Goal: Task Accomplishment & Management: Manage account settings

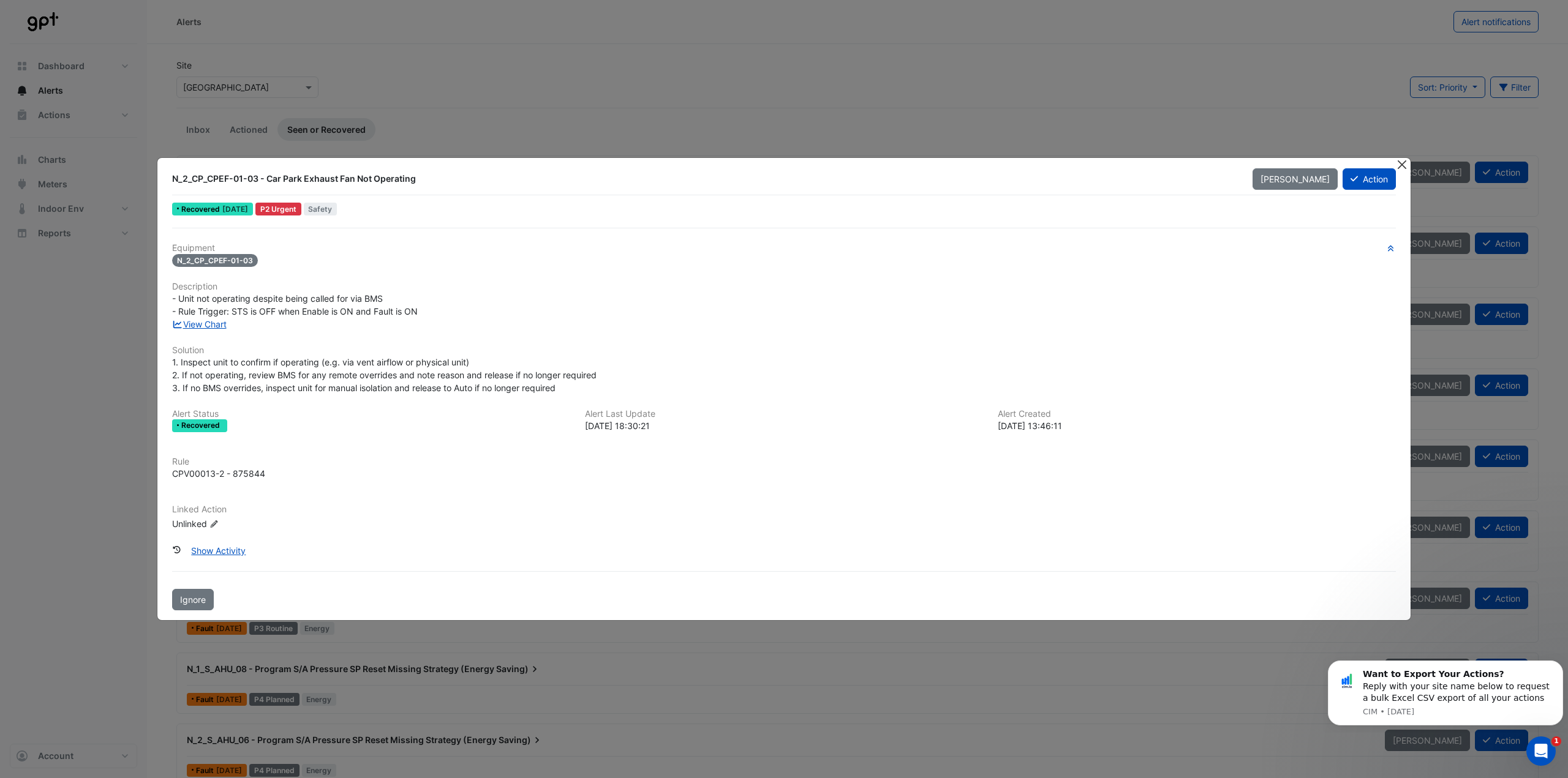
click at [1399, 166] on button "Close" at bounding box center [1401, 164] width 13 height 13
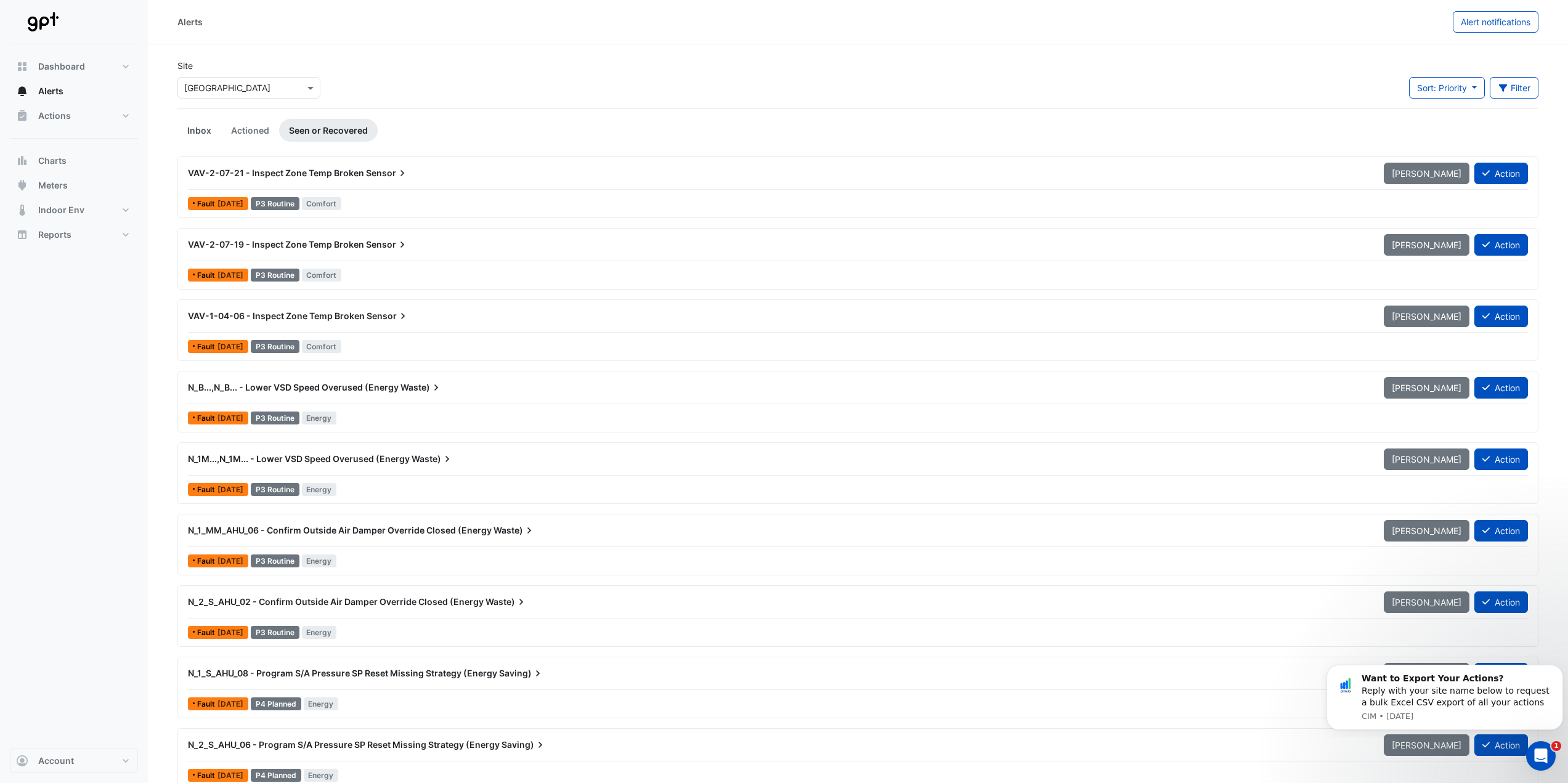
click at [208, 129] on link "Inbox" at bounding box center [199, 131] width 44 height 23
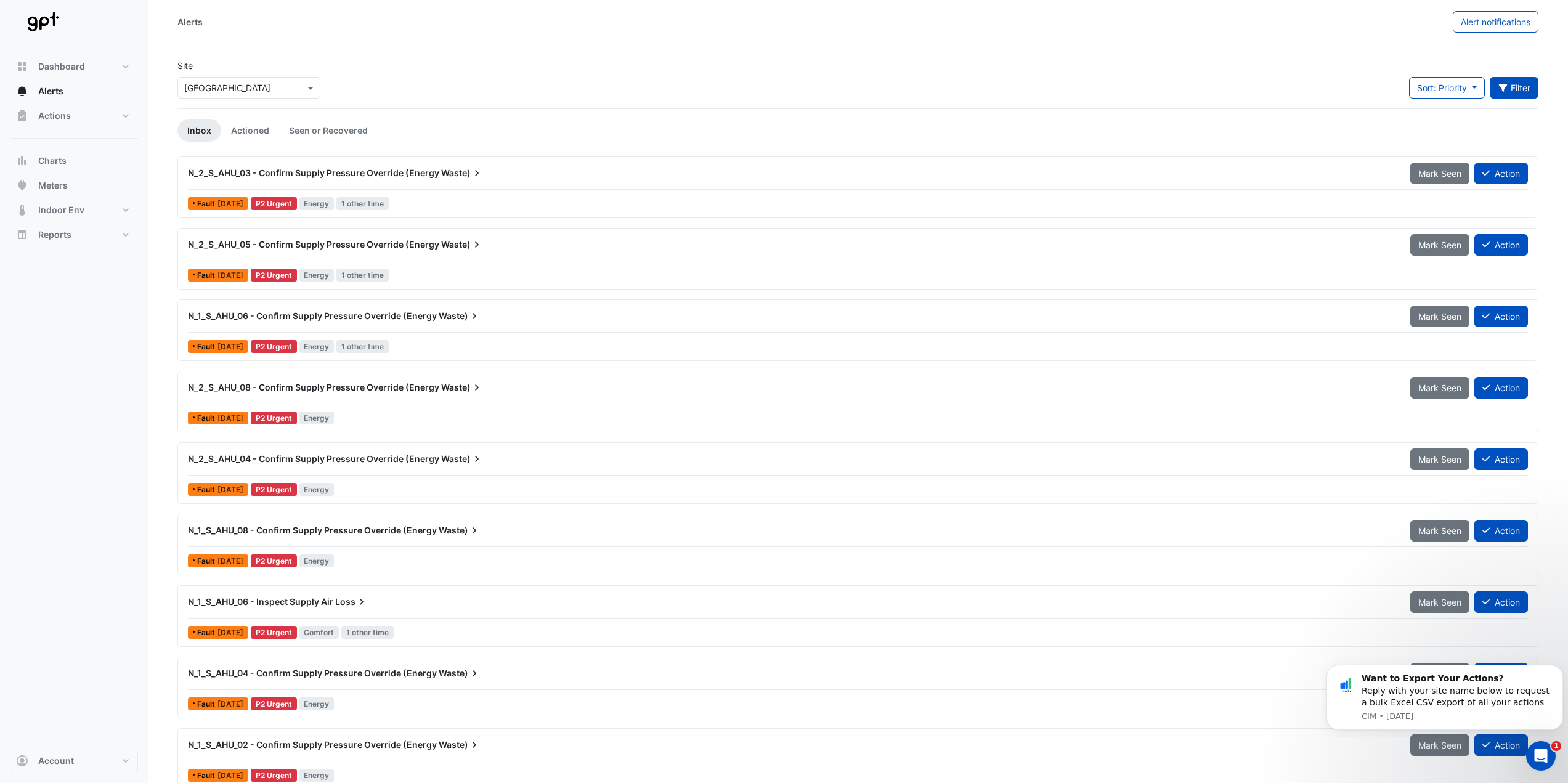
click at [1506, 88] on icon "button" at bounding box center [1503, 88] width 11 height 8
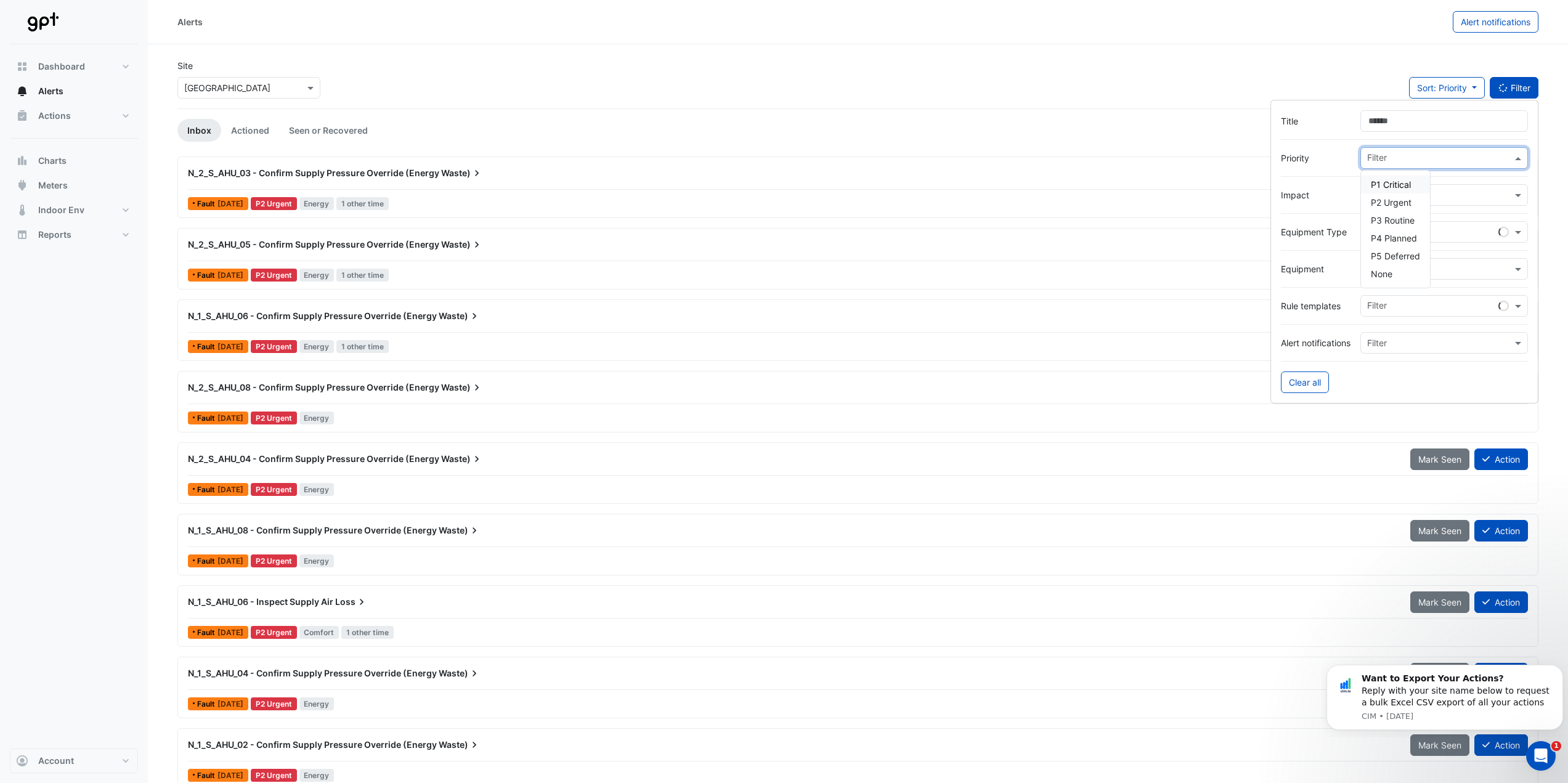
click at [1396, 158] on input "text" at bounding box center [1440, 159] width 145 height 13
click at [1392, 180] on span "P1 Critical" at bounding box center [1391, 185] width 40 height 10
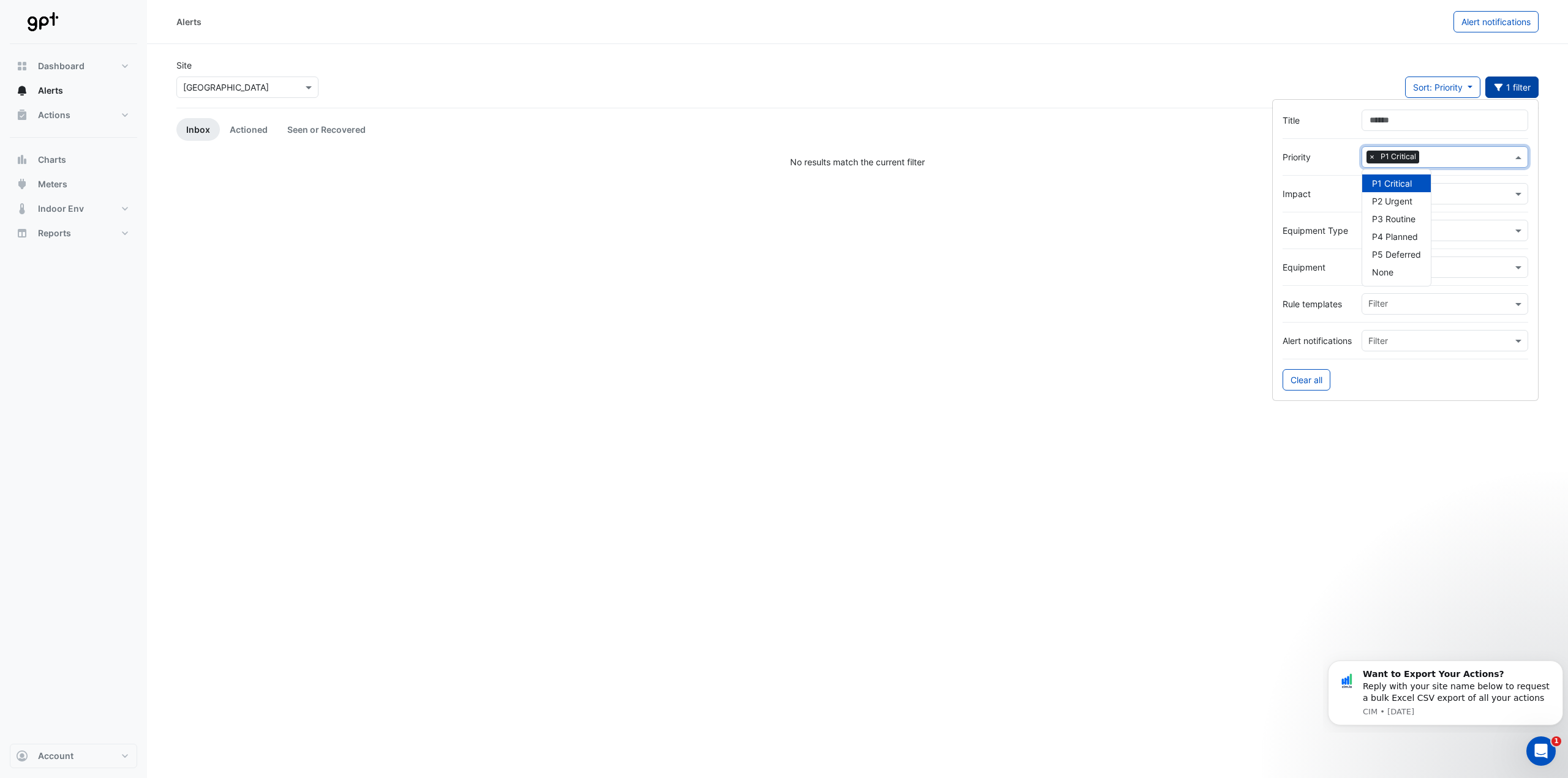
click at [1400, 150] on div "Filter × P1 Critical" at bounding box center [1437, 157] width 150 height 19
click at [1374, 153] on span "×" at bounding box center [1371, 157] width 11 height 12
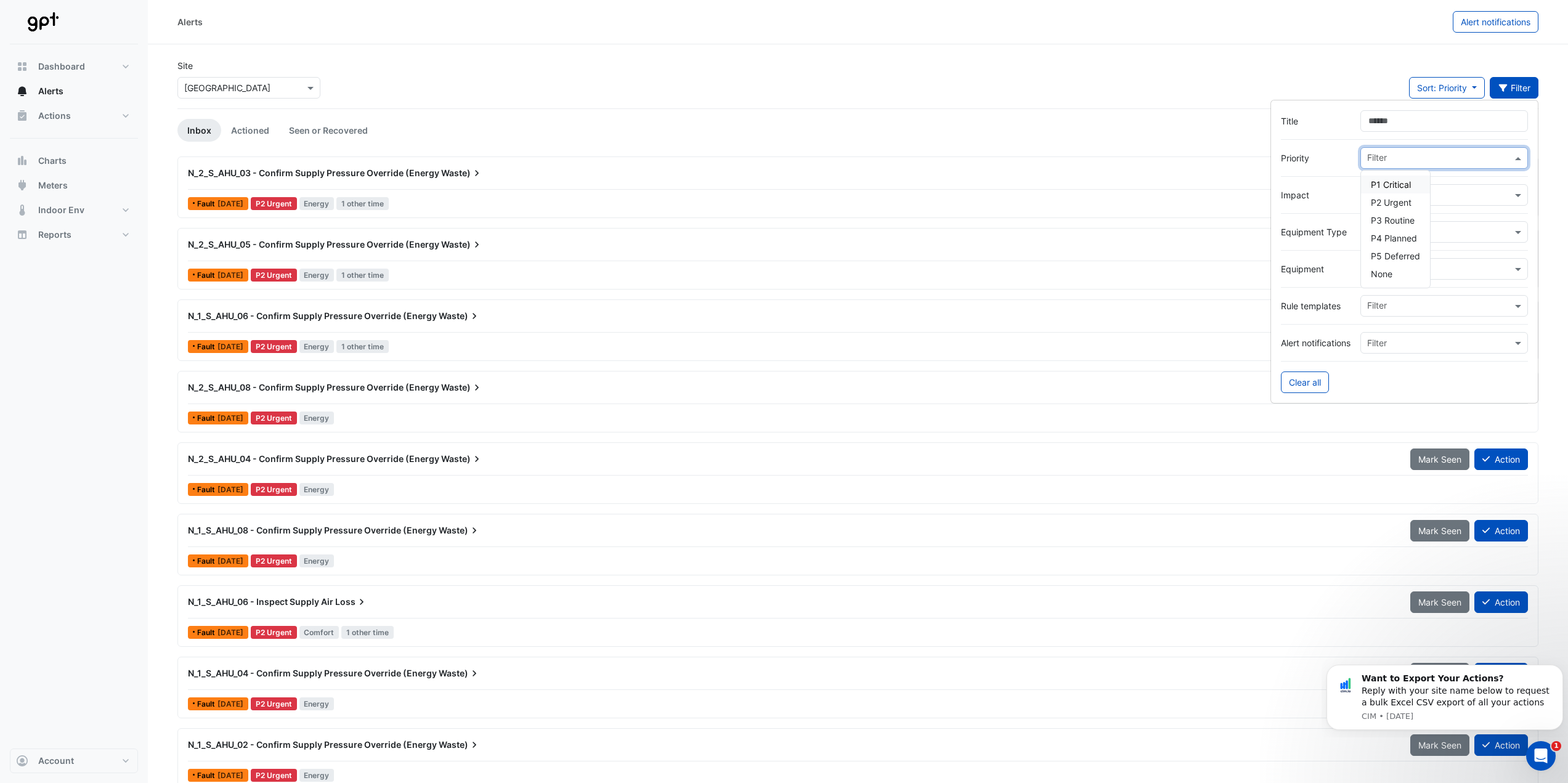
click at [1391, 155] on input "text" at bounding box center [1440, 159] width 145 height 13
click at [1393, 202] on span "P2 Urgent" at bounding box center [1391, 202] width 40 height 10
click at [1289, 122] on label "Title" at bounding box center [1316, 121] width 70 height 13
click at [1360, 122] on input "Title" at bounding box center [1444, 121] width 168 height 22
click at [974, 98] on div "Site Select a Site × Karrinyup Shopping Centre Sort: Priority Priority Updated …" at bounding box center [857, 83] width 1376 height 49
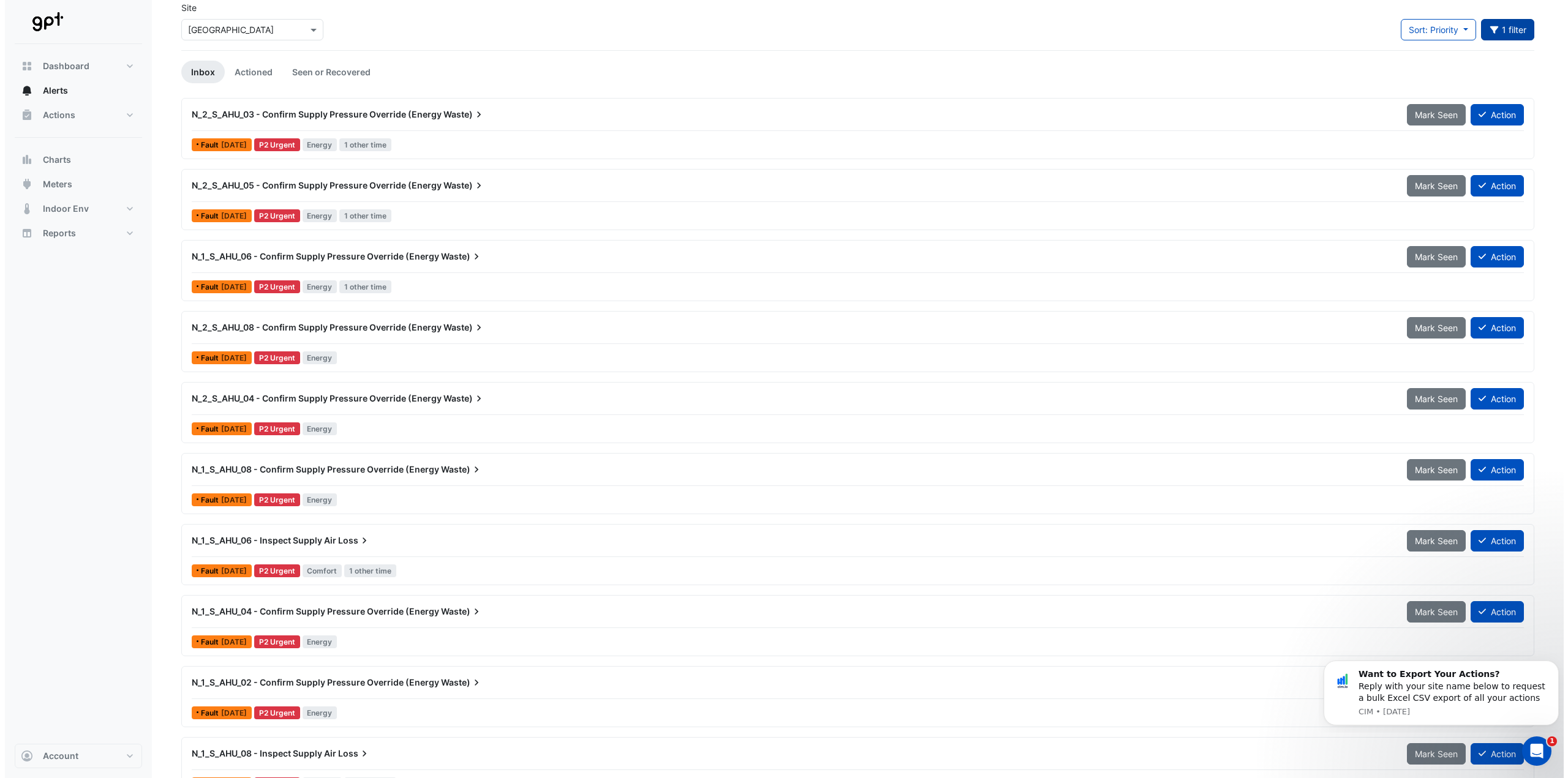
scroll to position [159, 0]
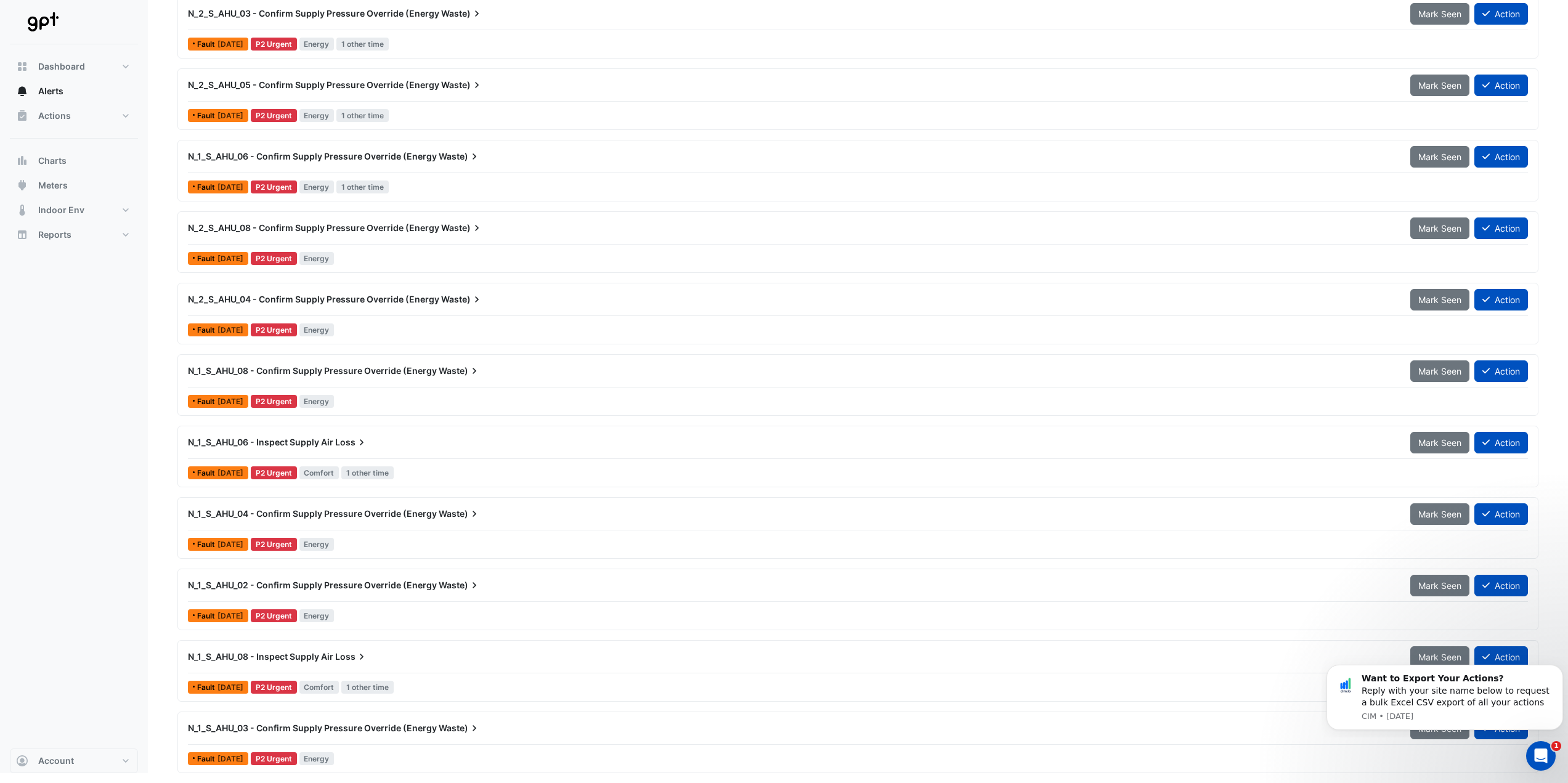
click at [342, 443] on span "Loss" at bounding box center [351, 442] width 33 height 12
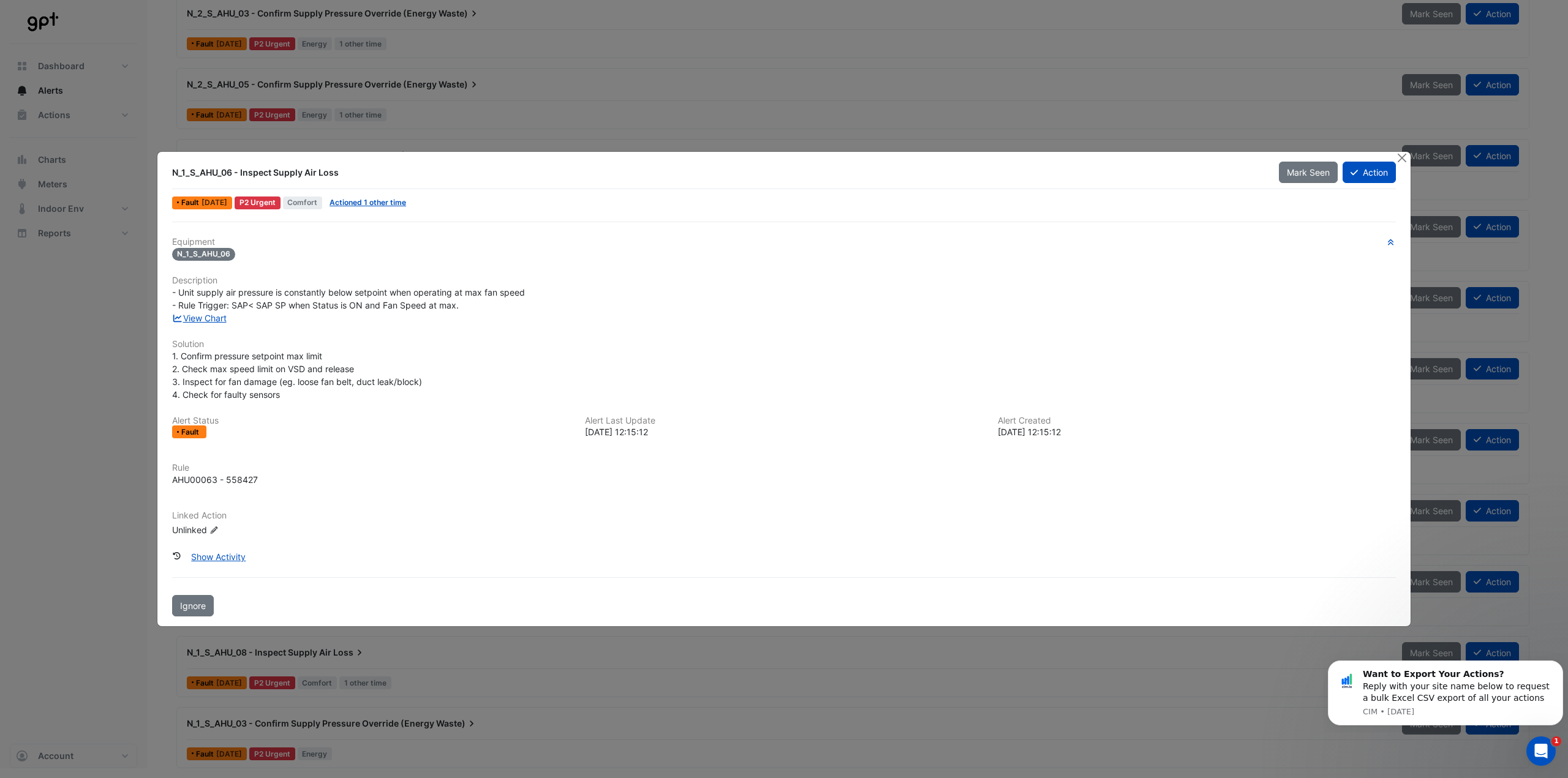
click at [340, 440] on div "Alert Status Fault Alert Last Update 2025-08-28 12:15:12 Alert Created 2025-08-…" at bounding box center [784, 432] width 1238 height 33
click at [1353, 174] on icon at bounding box center [1354, 173] width 8 height 6
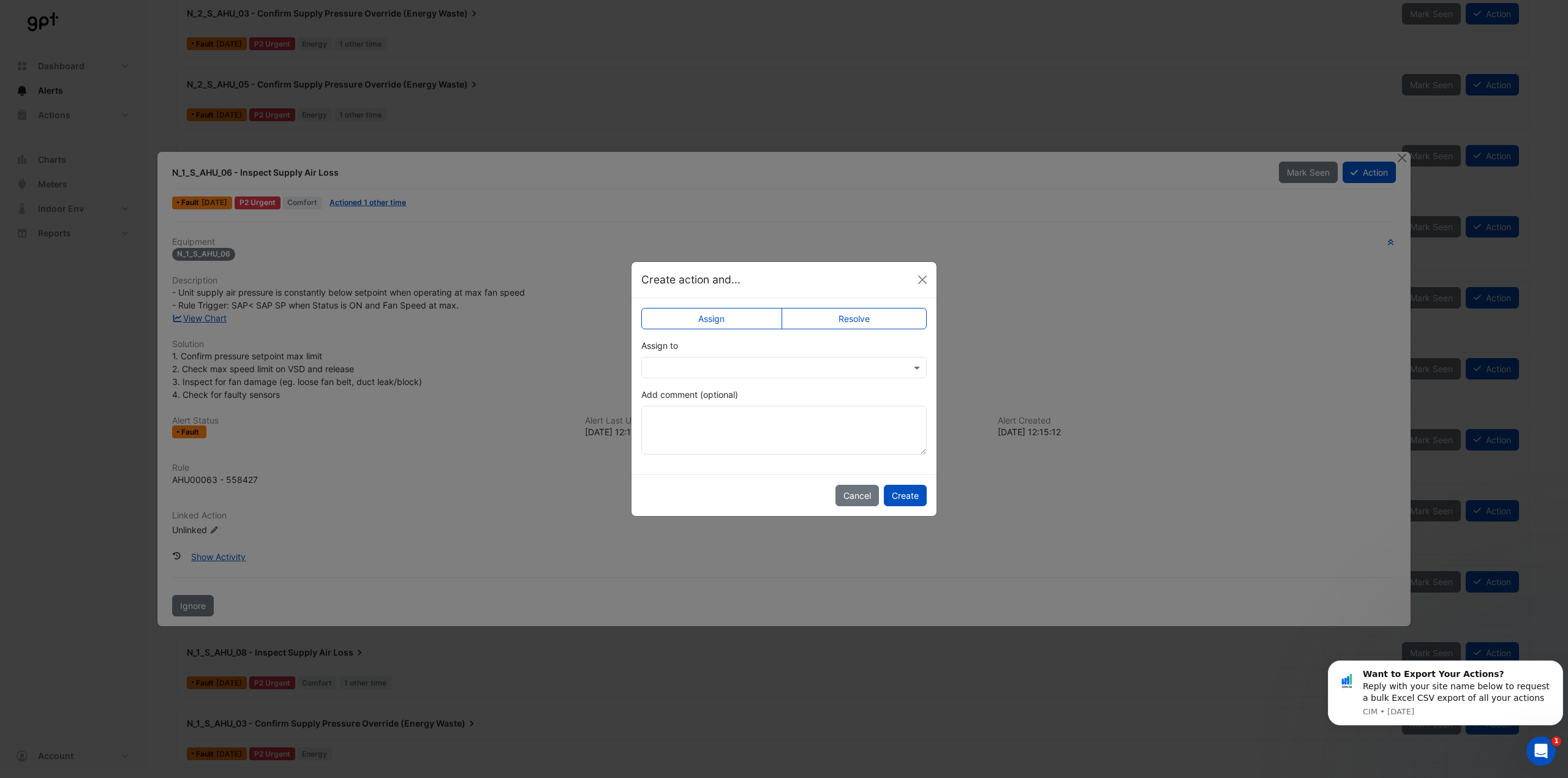
click at [732, 364] on input "text" at bounding box center [771, 368] width 247 height 13
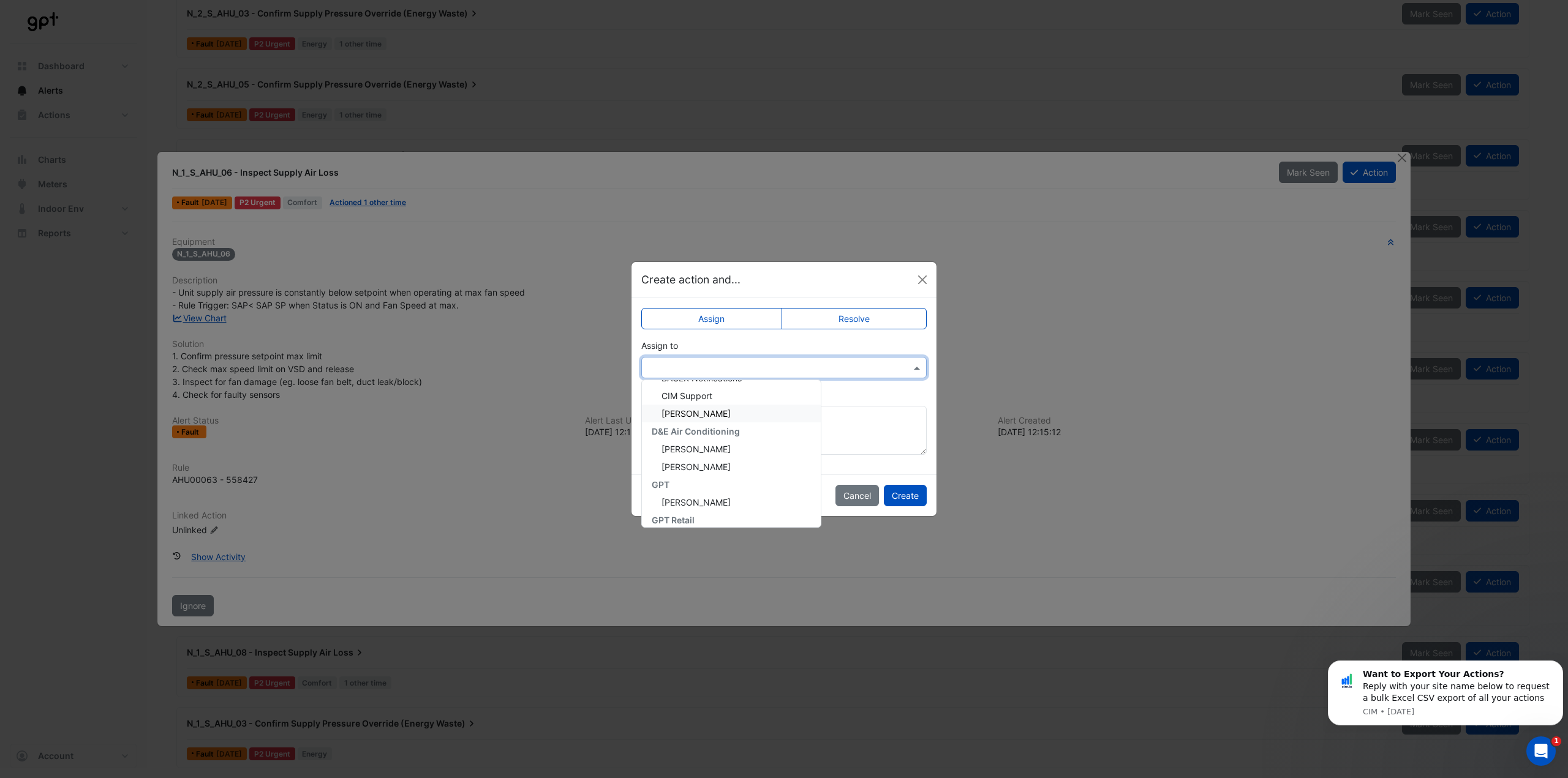
scroll to position [61, 0]
click at [706, 418] on span "[PERSON_NAME]" at bounding box center [695, 421] width 69 height 10
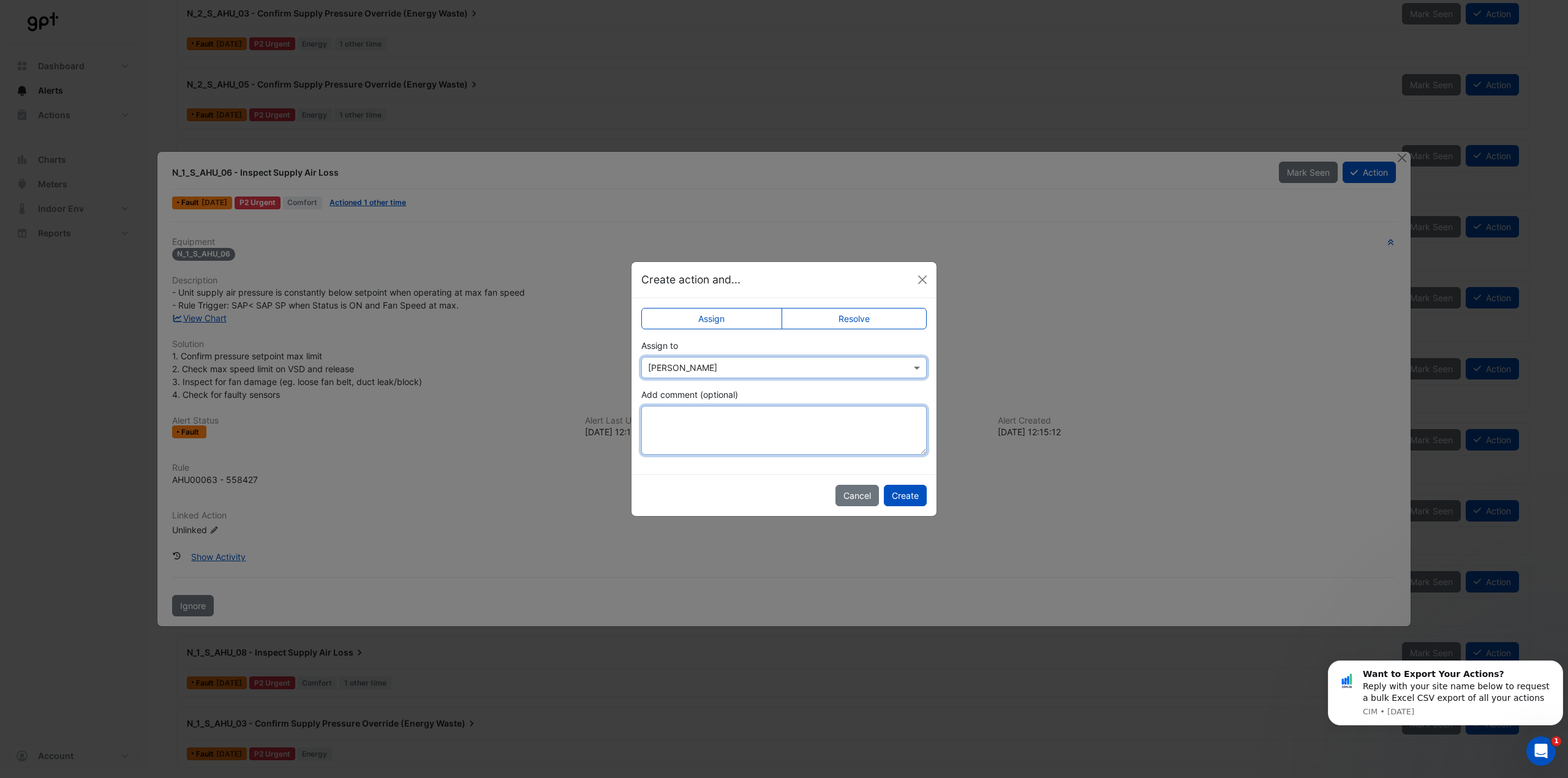
click at [714, 427] on textarea "Add comment (optional)" at bounding box center [784, 430] width 285 height 49
type textarea "**********"
click at [910, 495] on button "Create" at bounding box center [904, 496] width 43 height 22
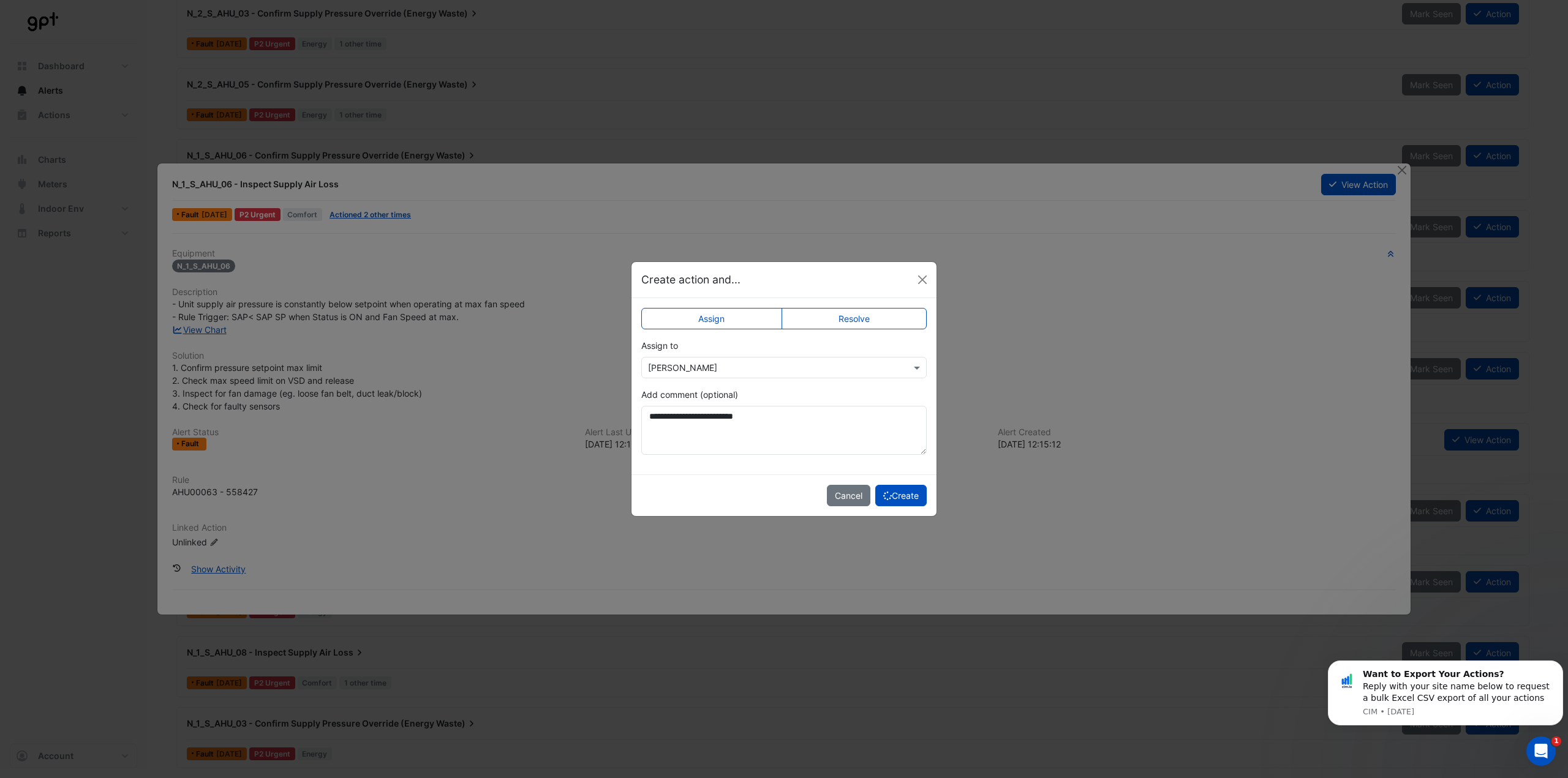
scroll to position [87, 0]
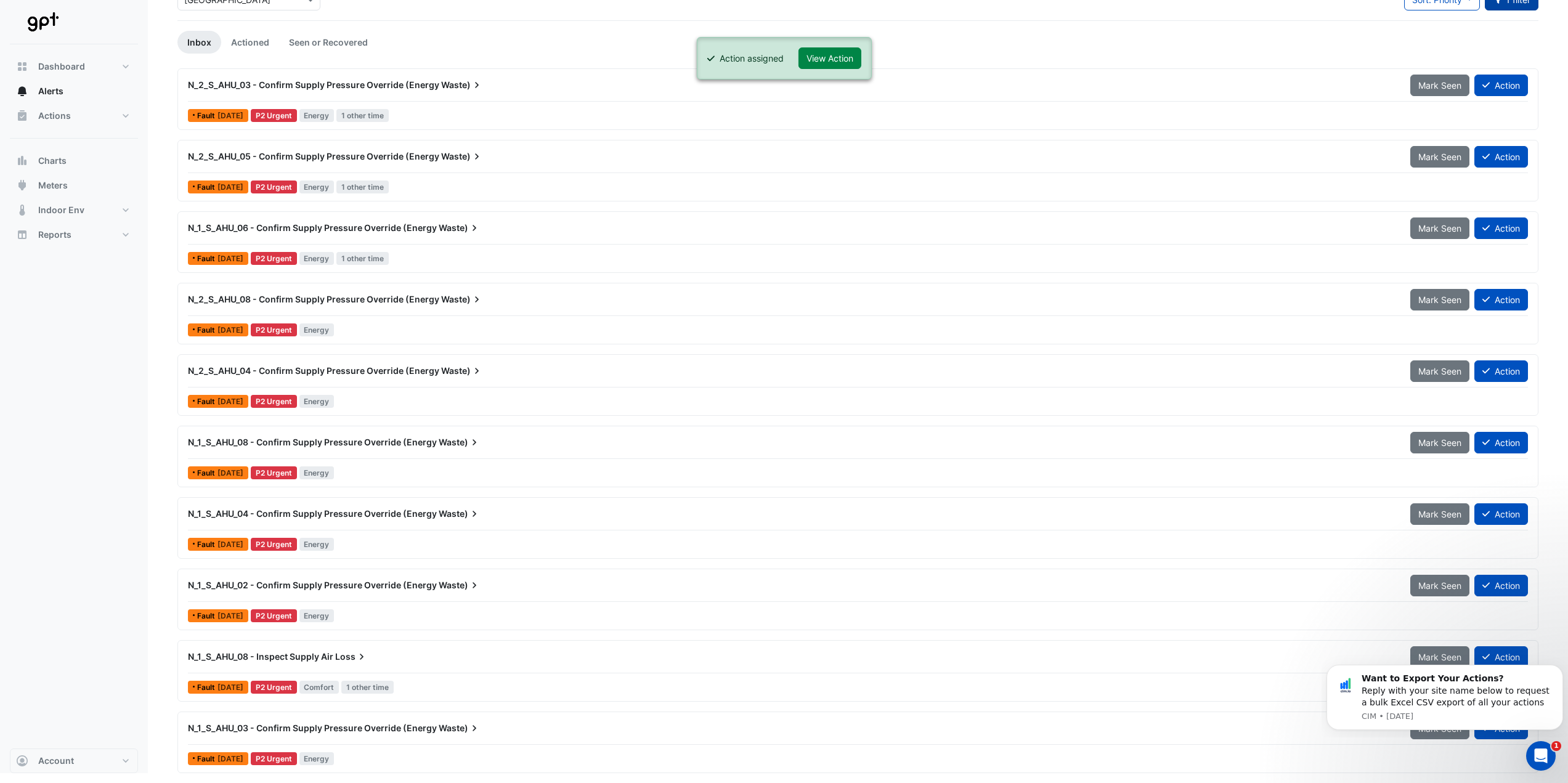
click at [342, 654] on span "Loss" at bounding box center [351, 656] width 33 height 12
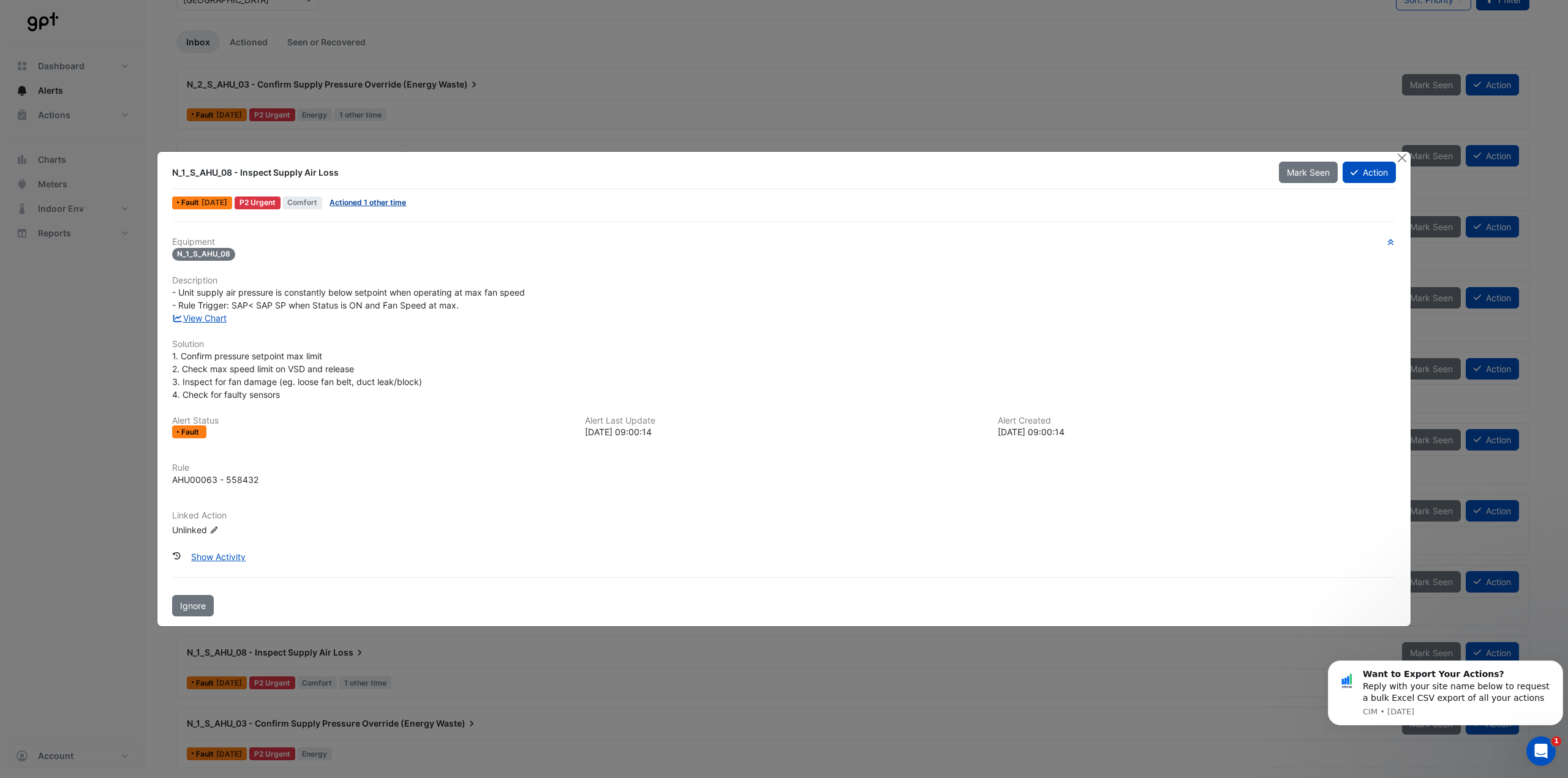
click at [402, 200] on link "Actioned 1 other time" at bounding box center [367, 202] width 76 height 9
click at [1381, 177] on button "Action" at bounding box center [1369, 173] width 53 height 22
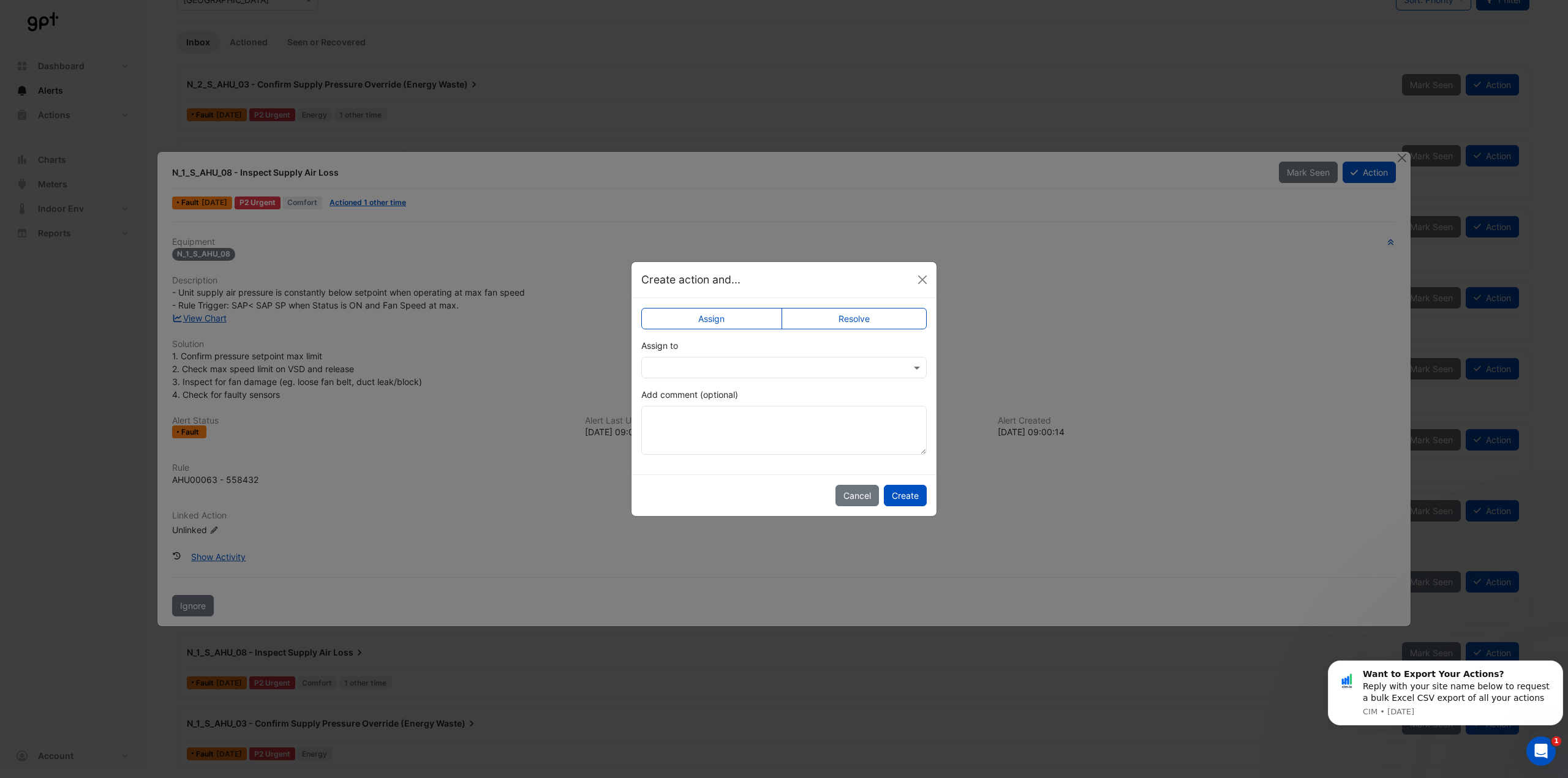
click at [757, 374] on div at bounding box center [784, 368] width 285 height 22
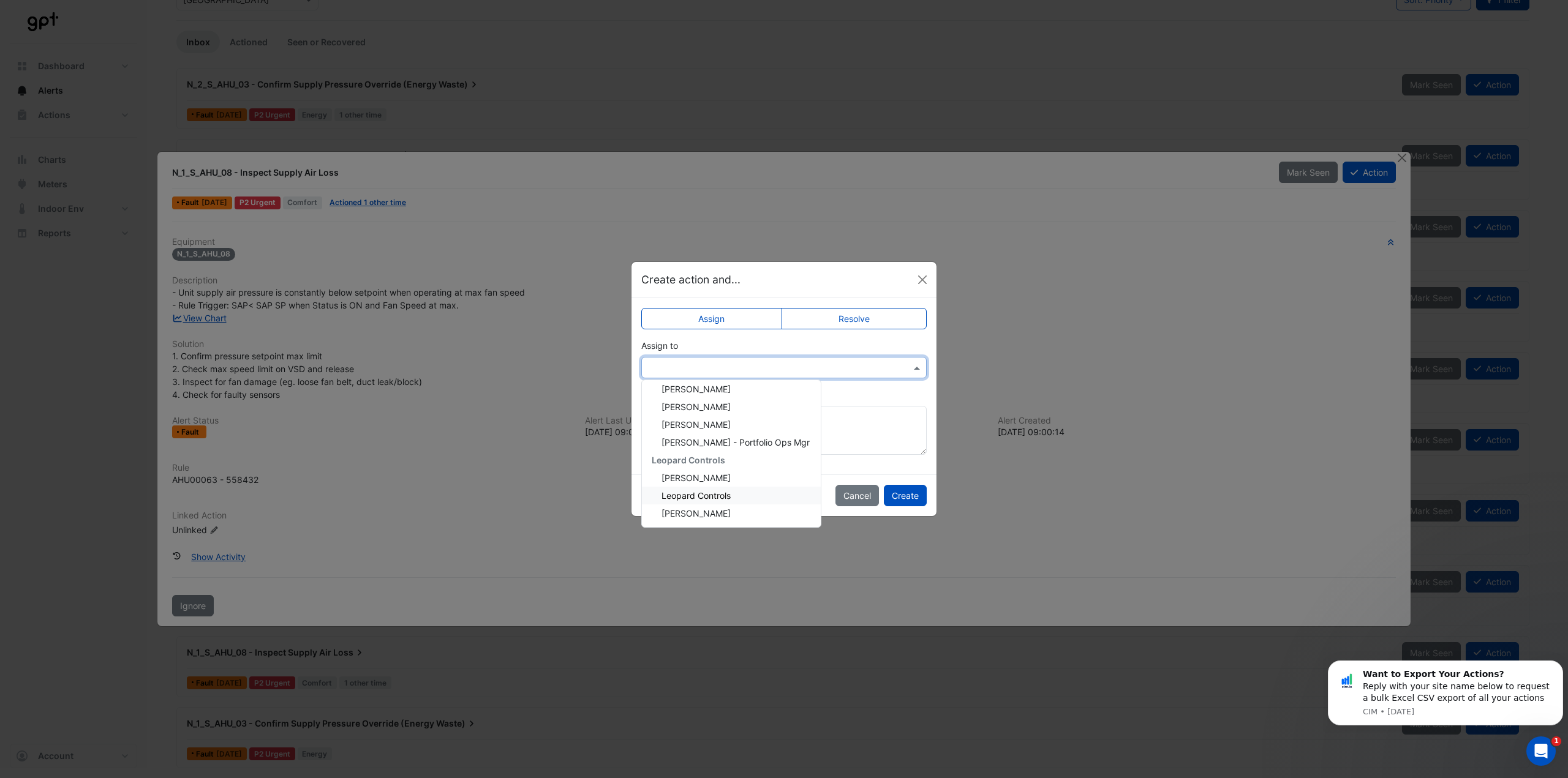
click at [739, 493] on div "Leopard Controls" at bounding box center [731, 495] width 179 height 18
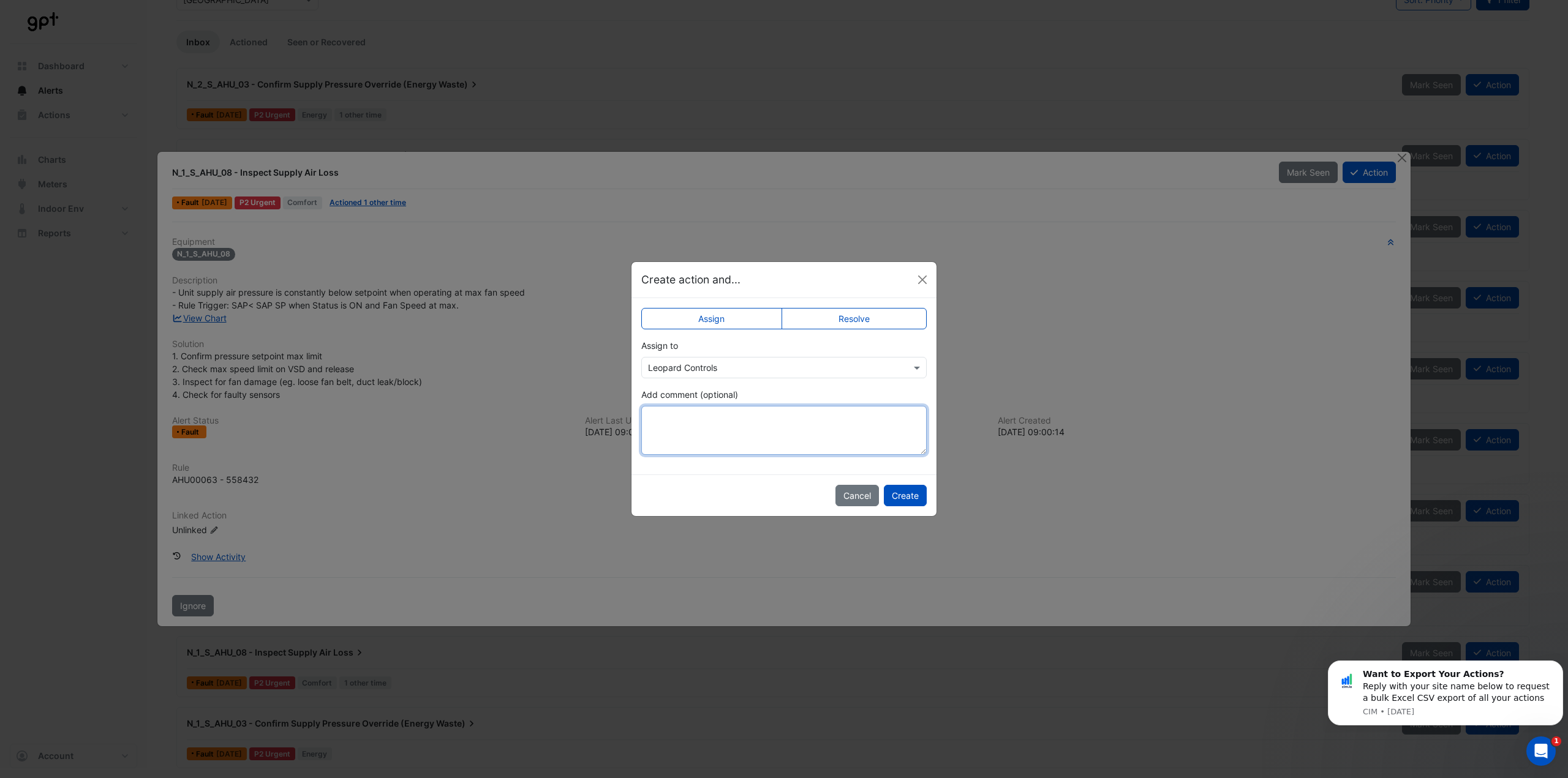
click at [733, 427] on textarea "Add comment (optional)" at bounding box center [784, 430] width 285 height 49
type textarea "**********"
click at [908, 499] on button "Create" at bounding box center [904, 496] width 43 height 22
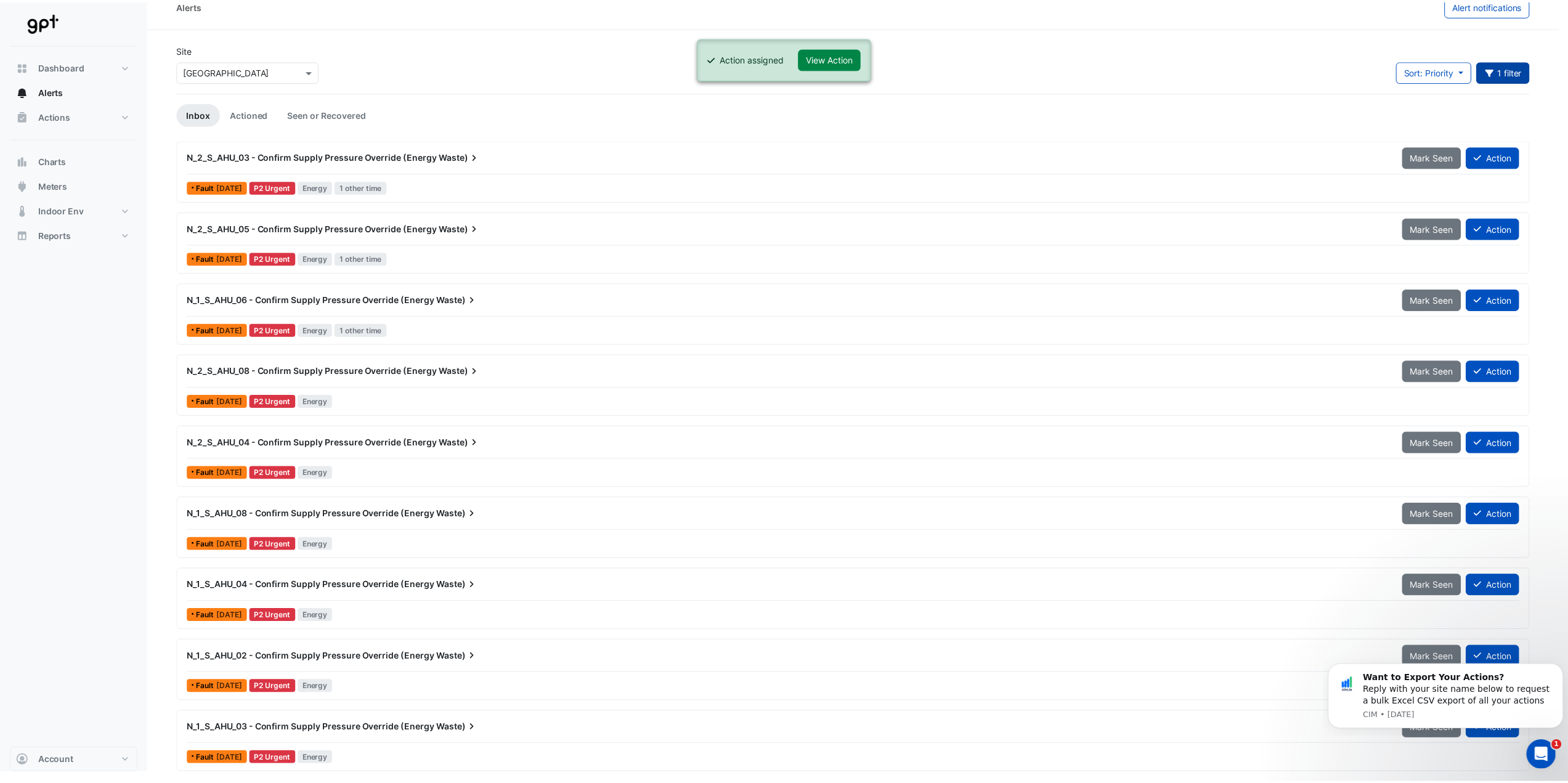
scroll to position [17, 0]
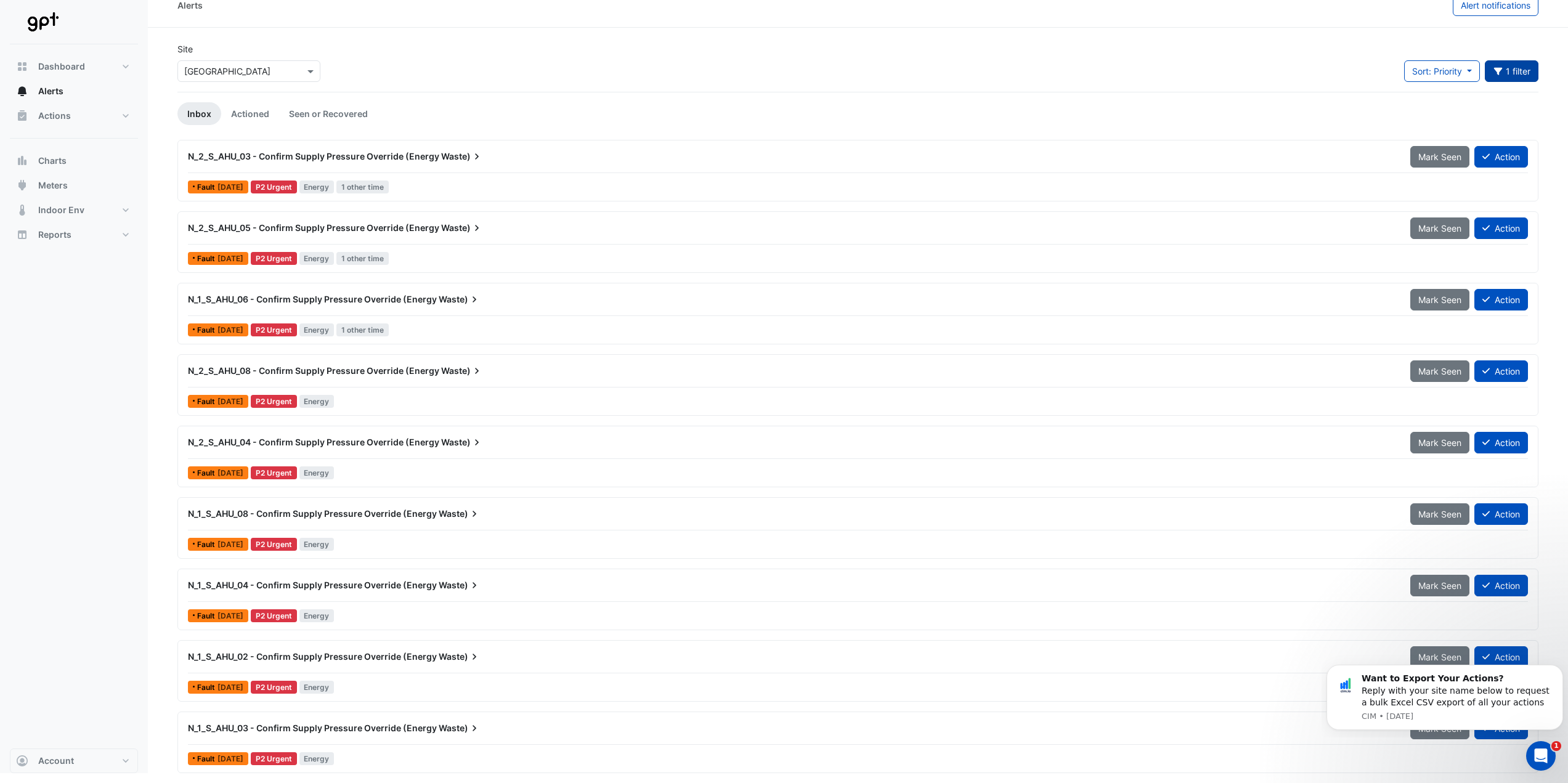
click at [411, 150] on div "N_2_S_AHU_03 - Confirm Supply Pressure Override (Energy Waste)" at bounding box center [792, 156] width 1223 height 22
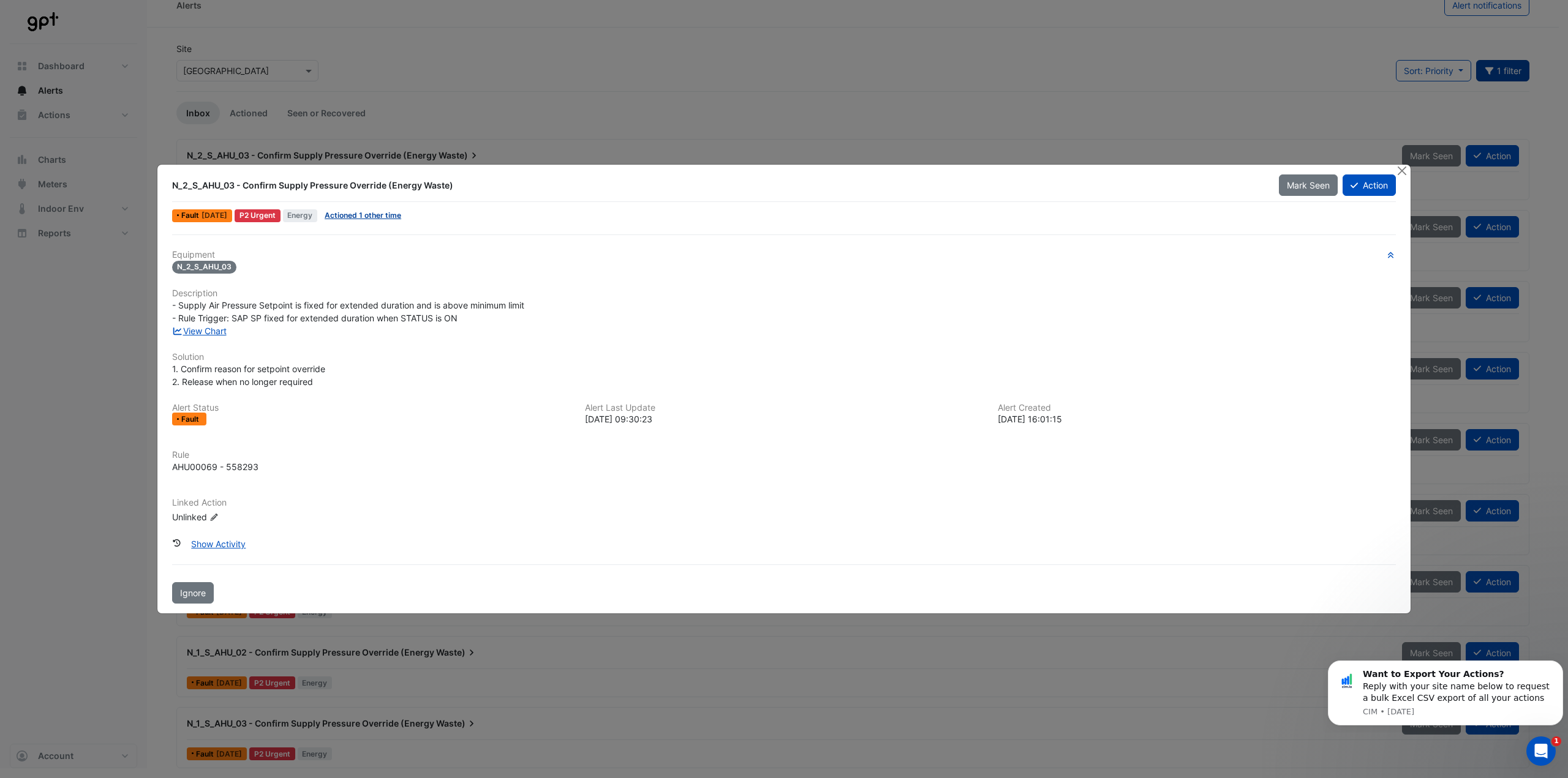
click at [398, 215] on link "Actioned 1 other time" at bounding box center [363, 215] width 76 height 9
click at [693, 32] on ngb-modal-window "N_2_S_AHU_03 - Confirm Supply Pressure Override (Energy Waste) Mark Seen Action…" at bounding box center [784, 389] width 1568 height 778
click at [1404, 168] on button "Close" at bounding box center [1401, 171] width 13 height 13
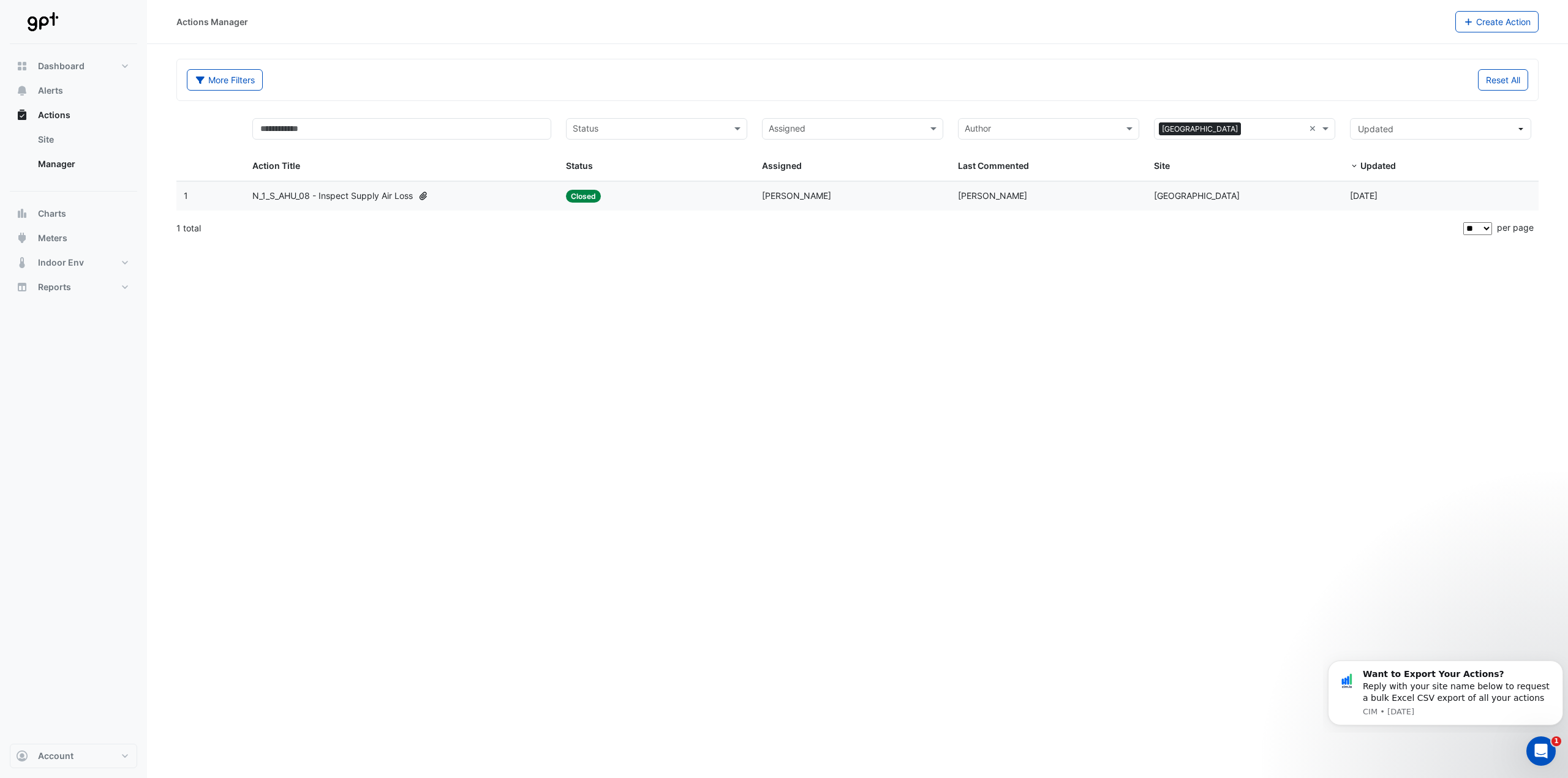
click at [678, 206] on datatable-body-cell "Status: Closed" at bounding box center [657, 196] width 196 height 29
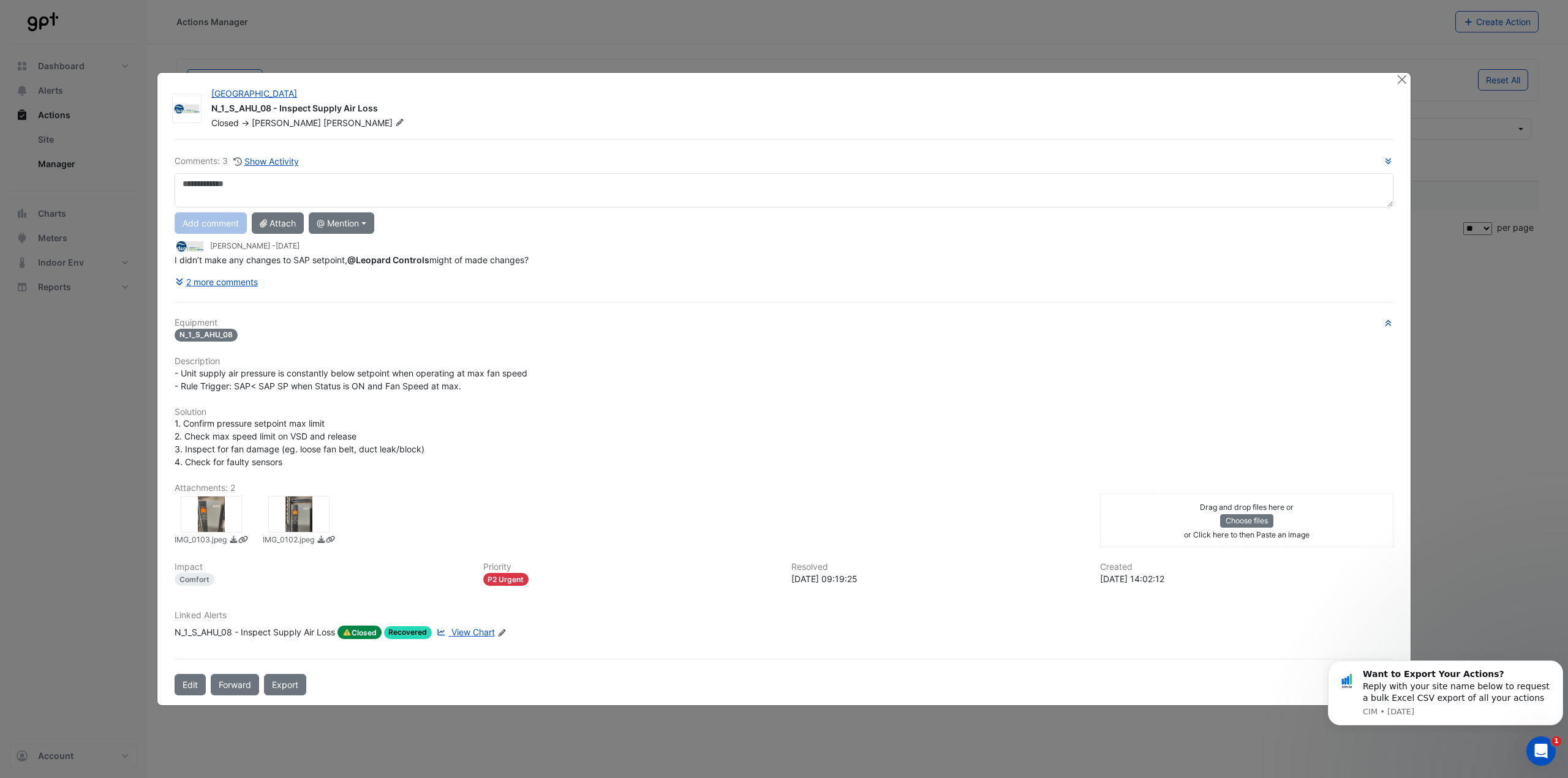
click at [669, 276] on div "2 more comments" at bounding box center [783, 282] width 1218 height 22
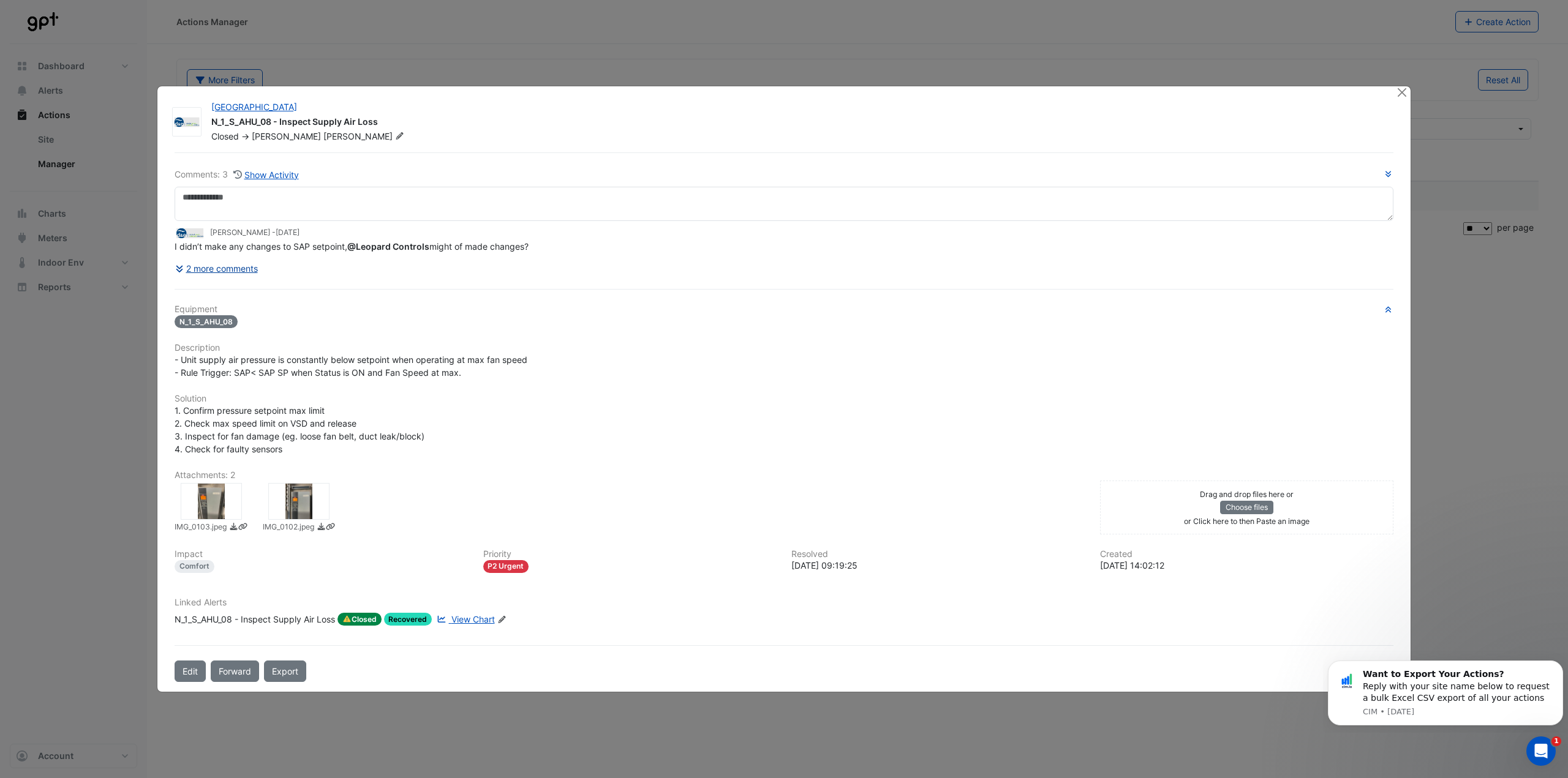
click at [229, 265] on button "2 more comments" at bounding box center [217, 269] width 84 height 22
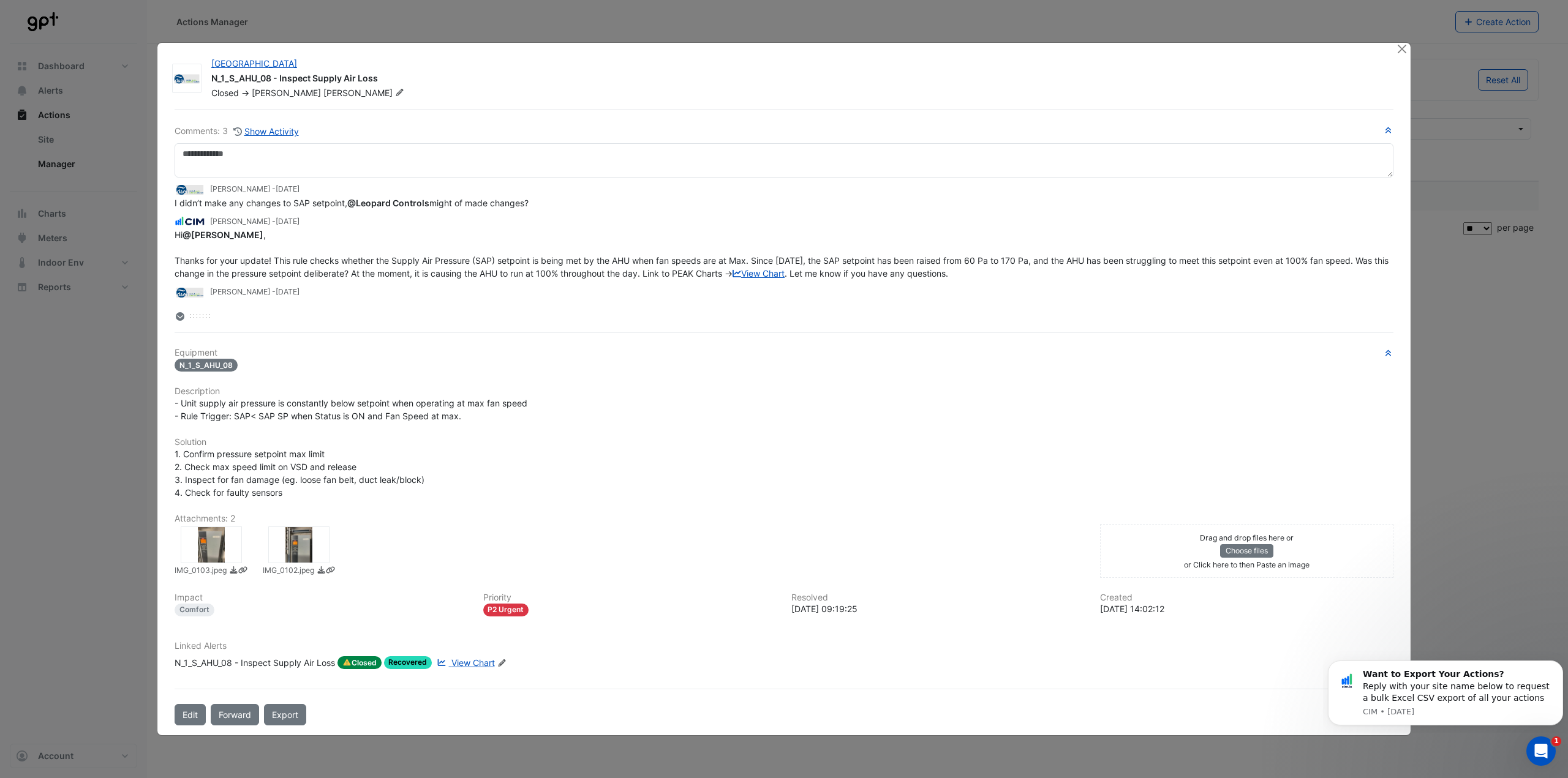
click at [176, 314] on icon at bounding box center [180, 316] width 8 height 8
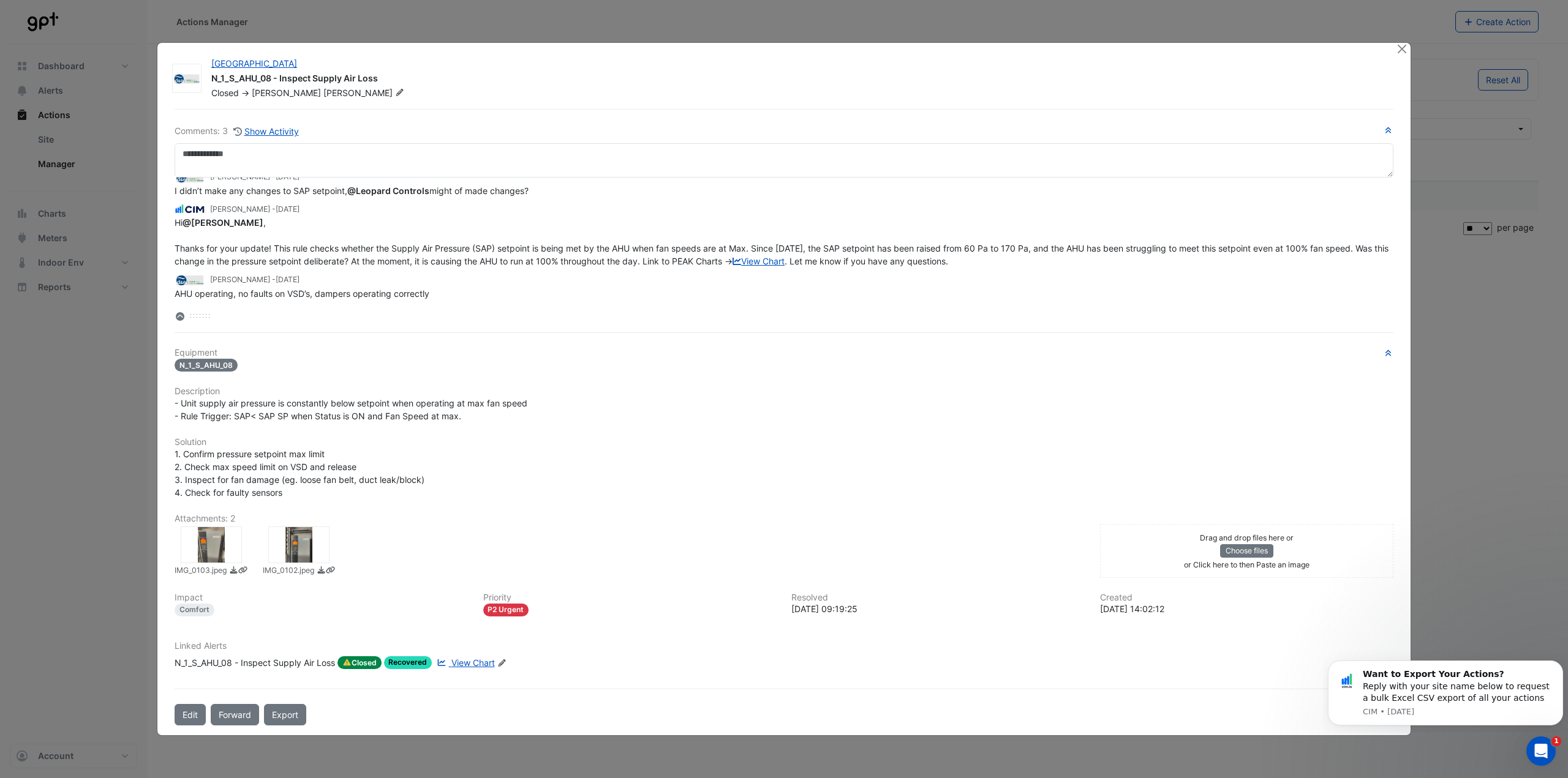
click at [176, 314] on icon at bounding box center [180, 316] width 8 height 8
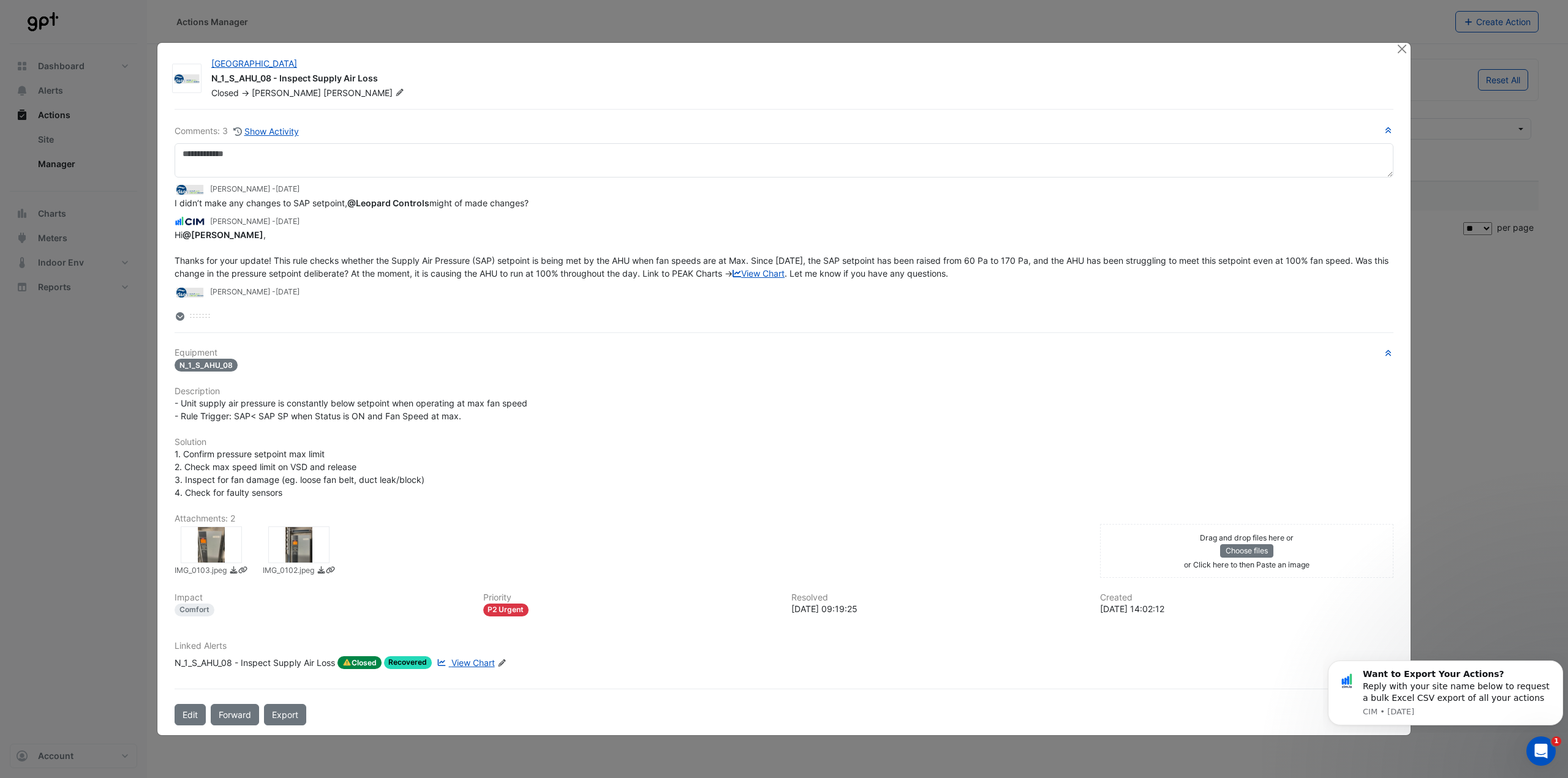
click at [176, 314] on icon at bounding box center [180, 316] width 8 height 8
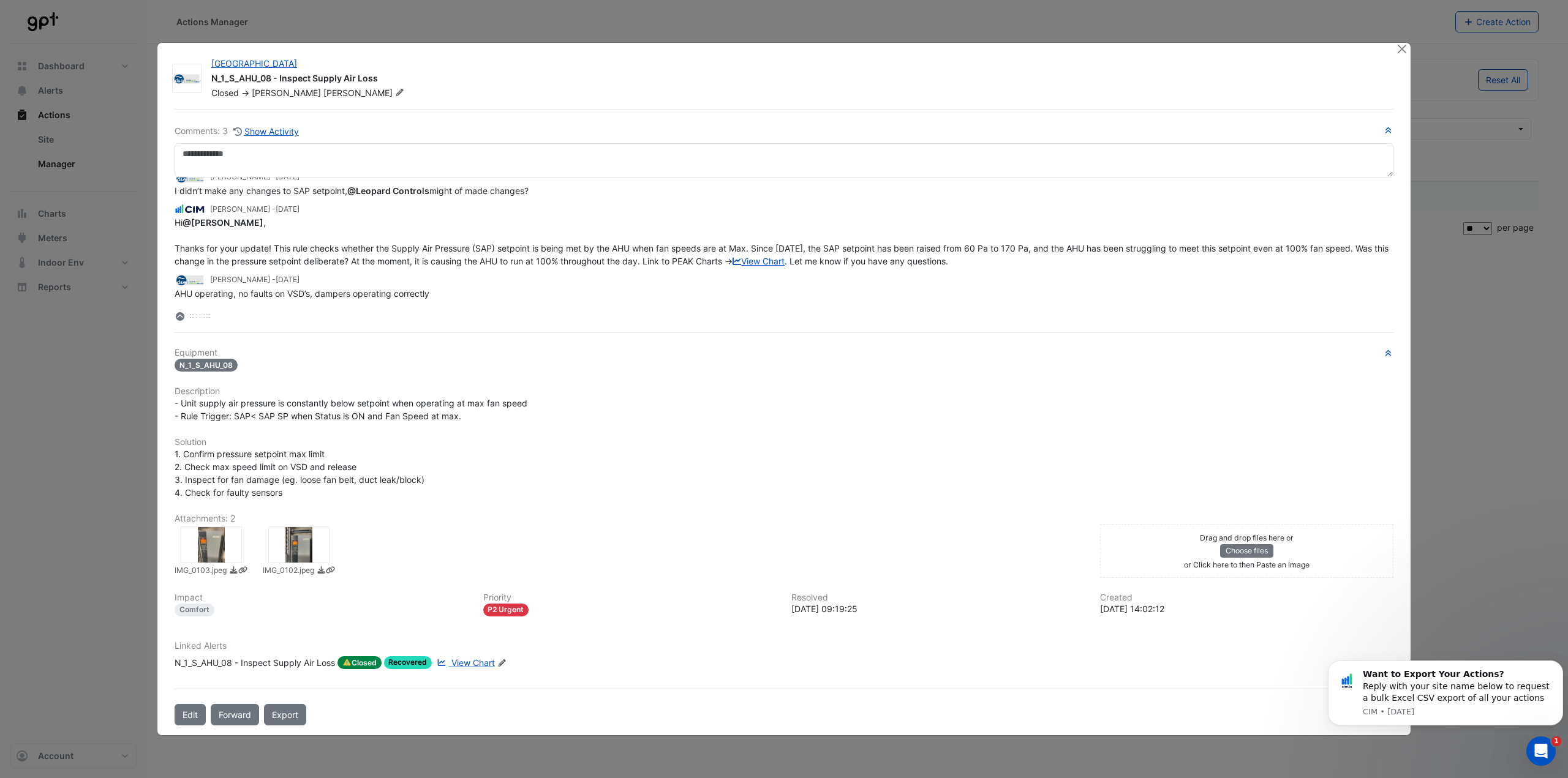
click at [178, 315] on icon at bounding box center [180, 316] width 8 height 8
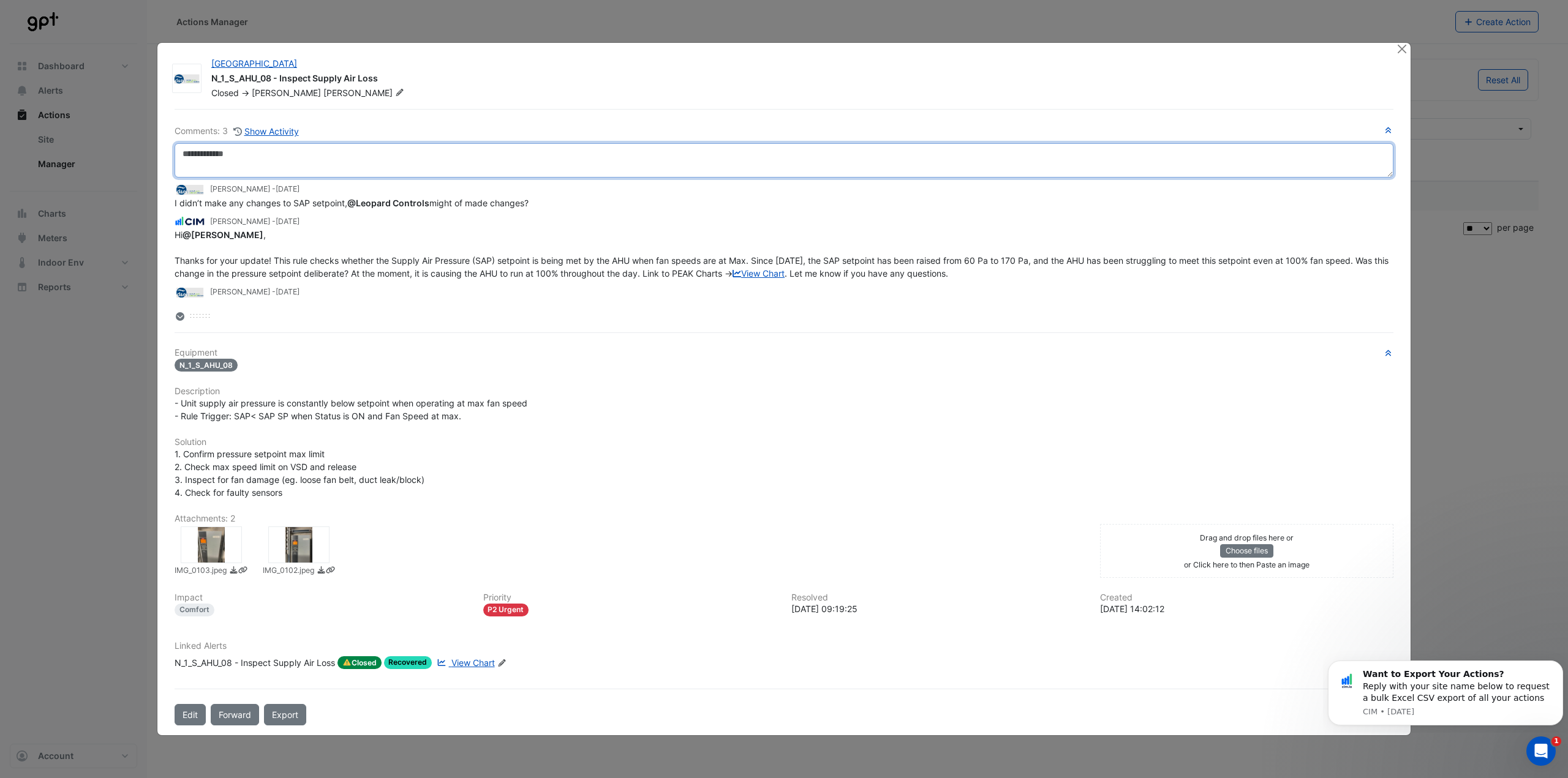
click at [517, 168] on textarea at bounding box center [783, 160] width 1218 height 34
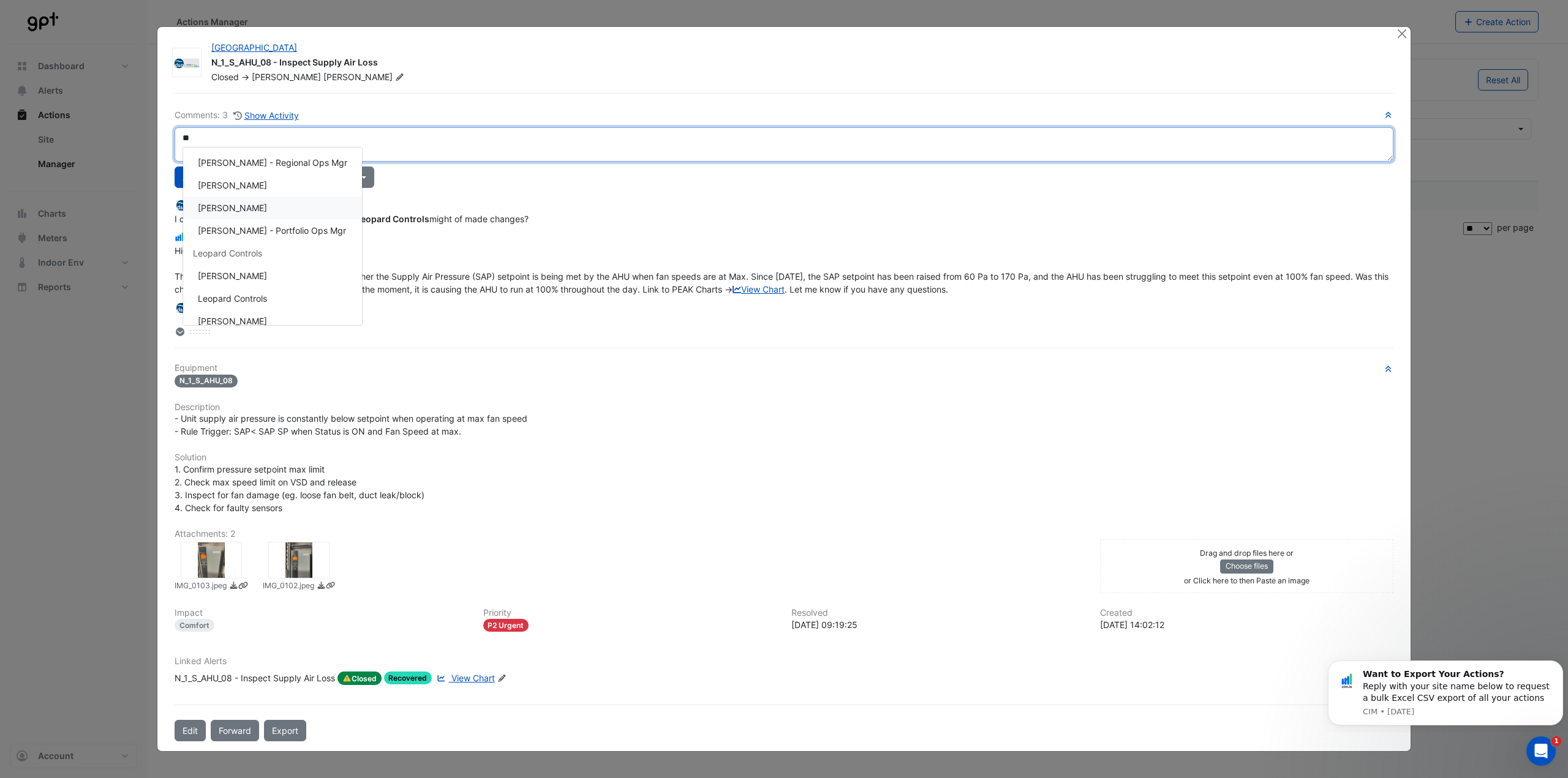
scroll to position [125, 0]
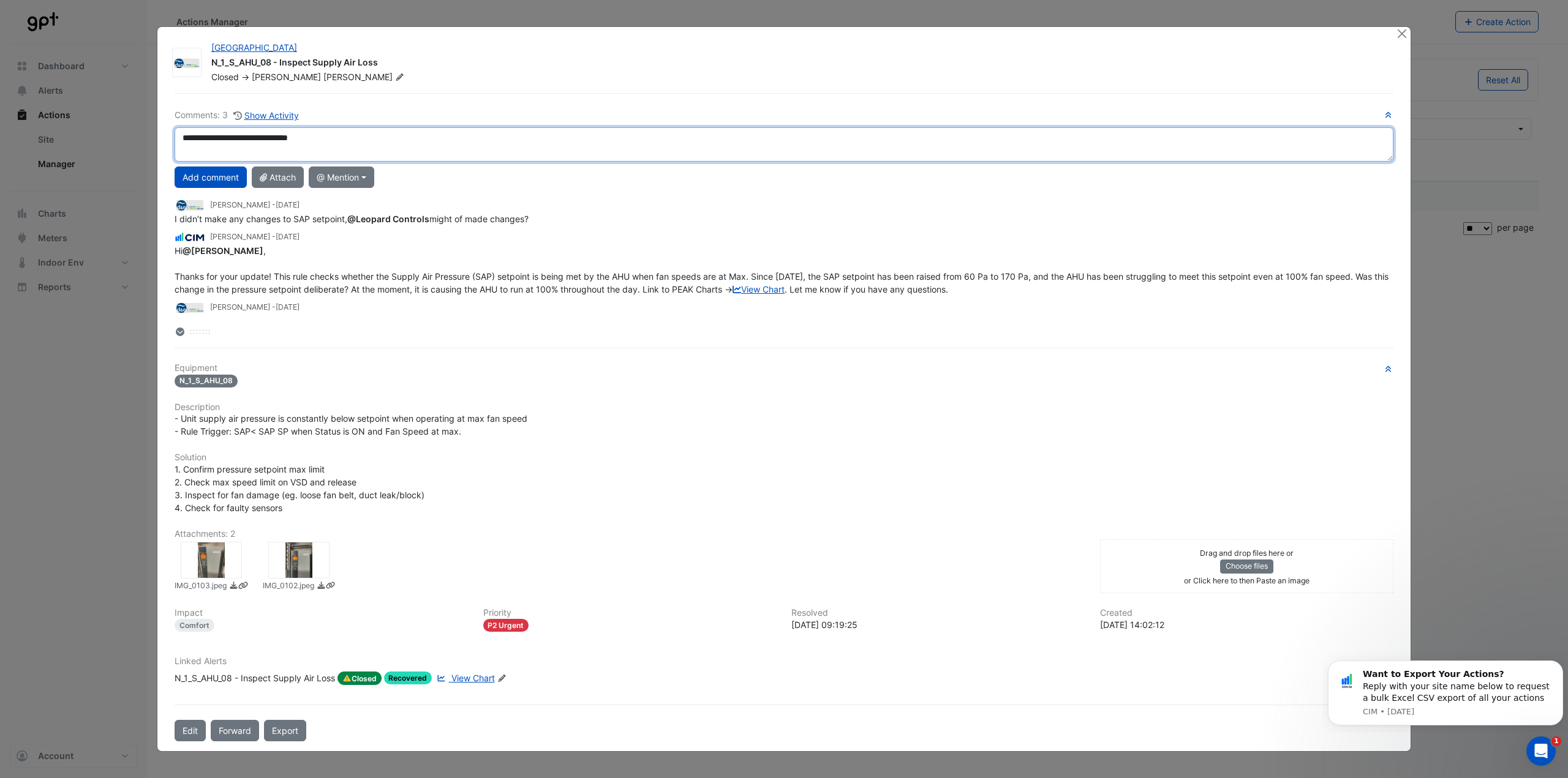
click at [278, 279] on div "**********" at bounding box center [783, 223] width 1218 height 230
type textarea "*"
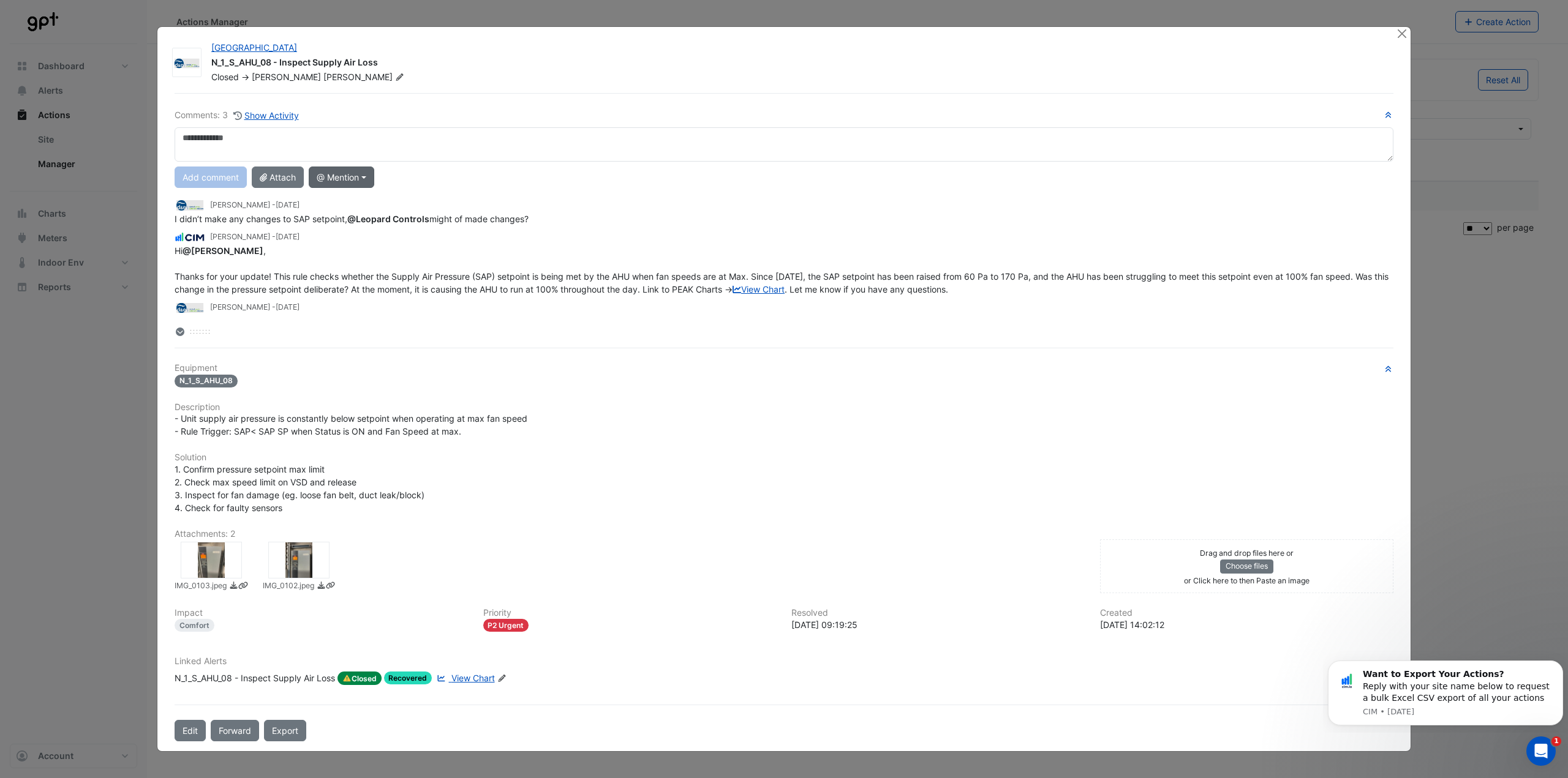
click at [329, 186] on button "@ Mention" at bounding box center [341, 178] width 66 height 22
click at [374, 348] on button "Leopard Controls" at bounding box center [399, 346] width 179 height 23
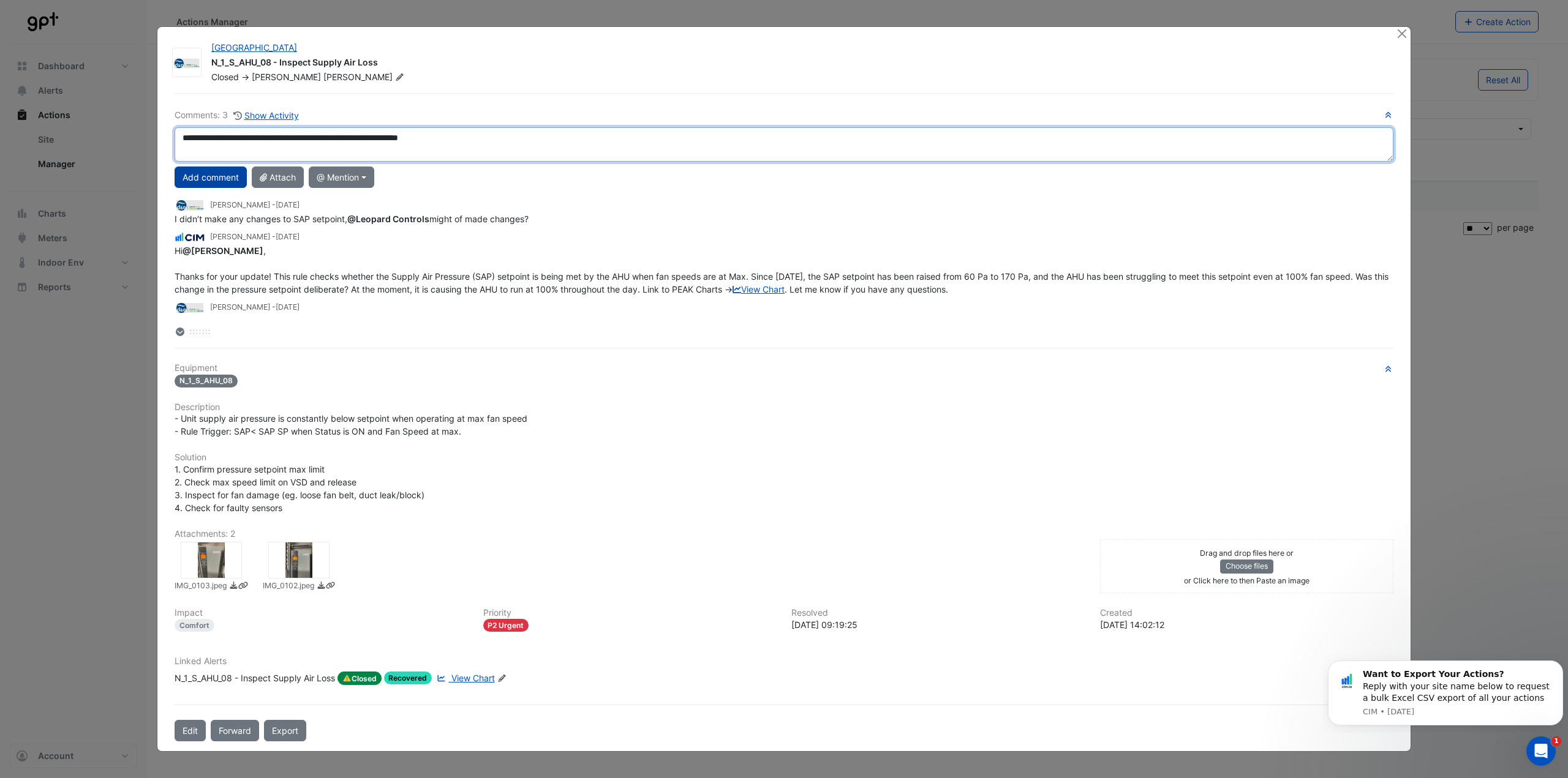
type textarea "**********"
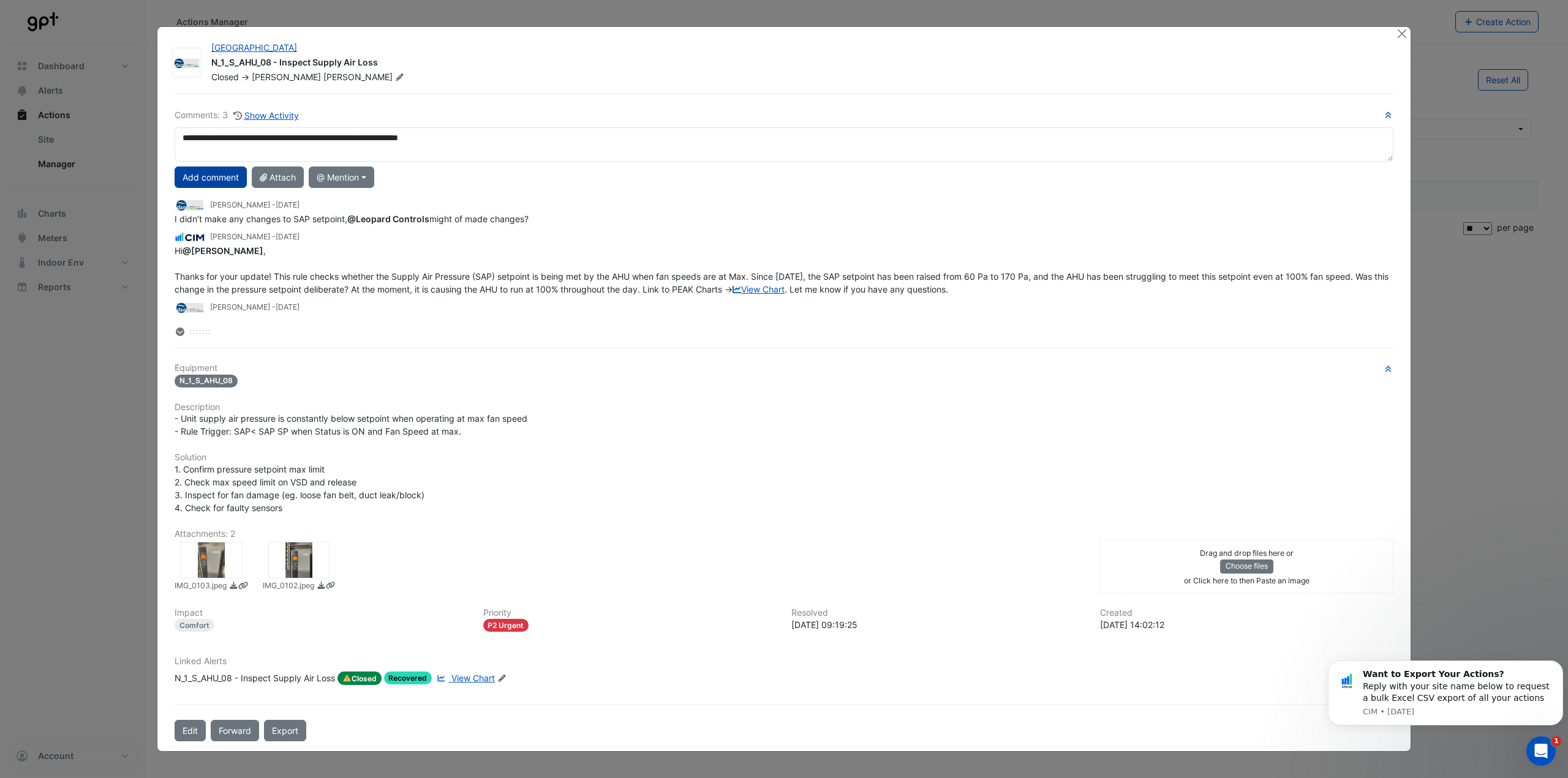
click at [219, 183] on button "Add comment" at bounding box center [210, 178] width 72 height 22
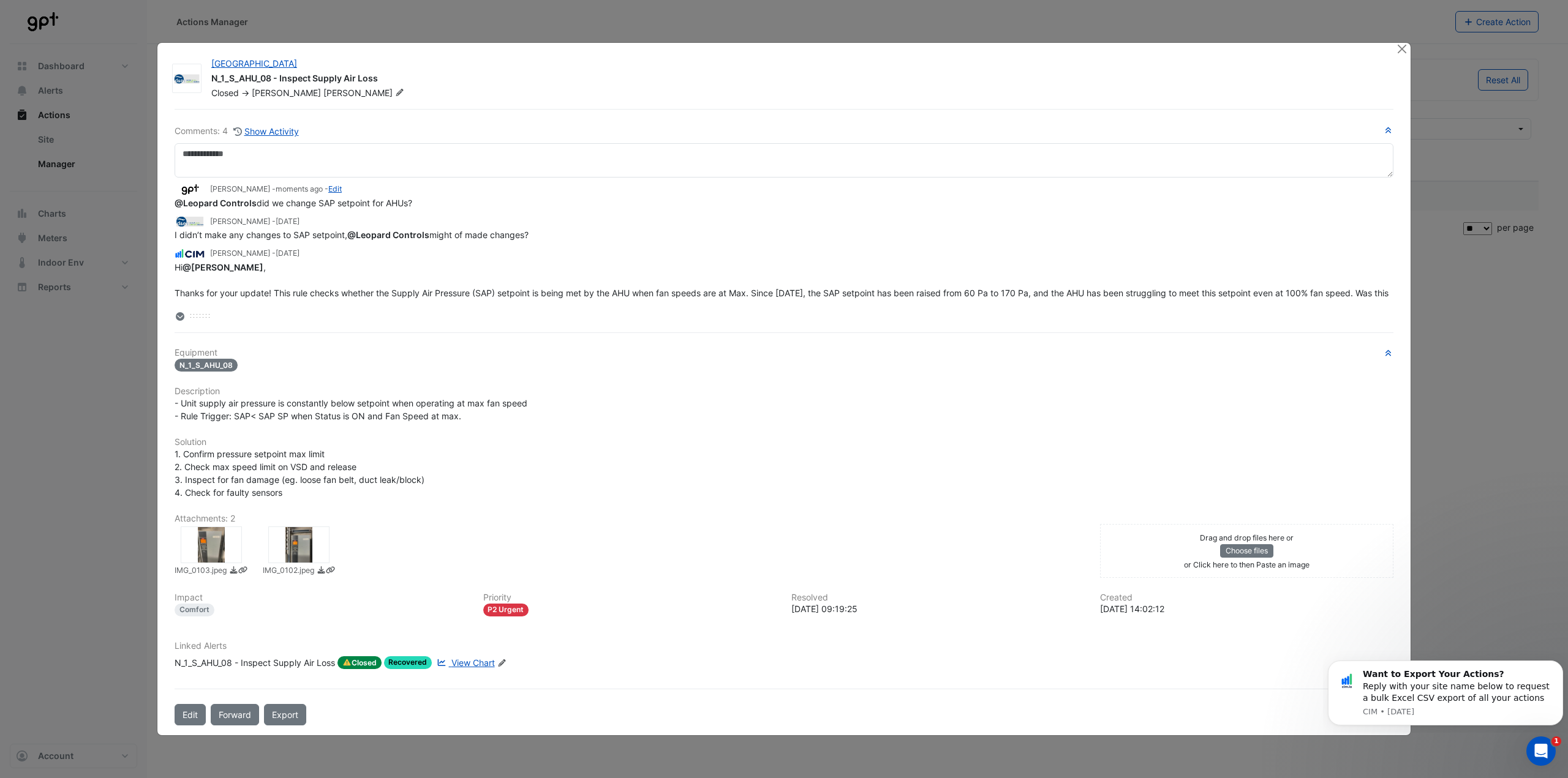
click at [1400, 41] on ngb-modal-window "[GEOGRAPHIC_DATA] N_1_S_AHU_08 - Inspect Supply Air Loss Closed -> [PERSON_NAME…" at bounding box center [784, 389] width 1568 height 778
click at [1400, 47] on button "Close" at bounding box center [1401, 49] width 13 height 13
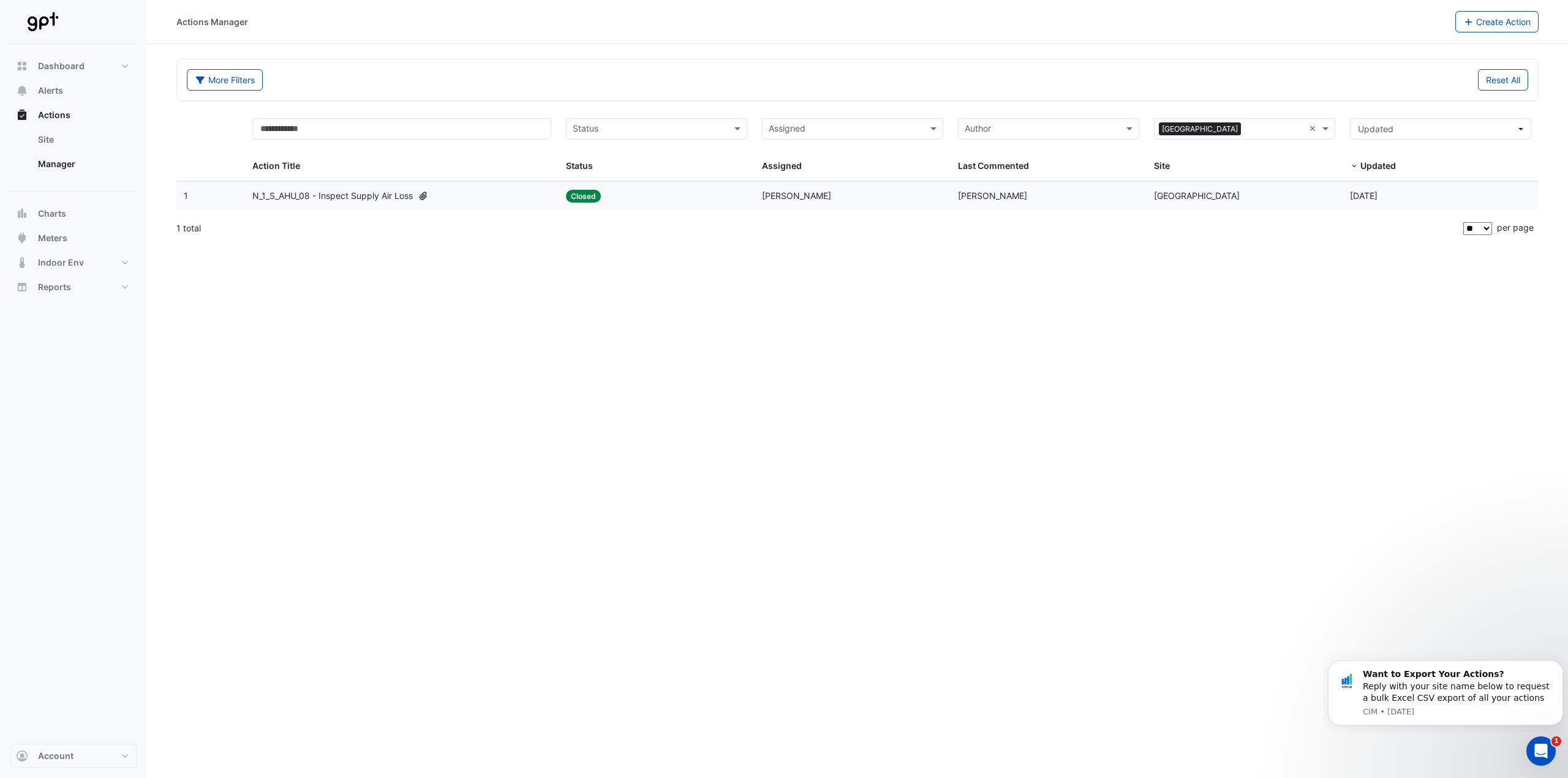
click at [506, 316] on div "Actions Manager Create Action More Filters Reset All Status Assigned Sites × Ka…" at bounding box center [857, 389] width 1421 height 778
click at [473, 183] on datatable-body-cell "Action Title: N_2_S_AHU_03 - Confirm Supply Pressure Override (Energy Waste)" at bounding box center [402, 196] width 313 height 29
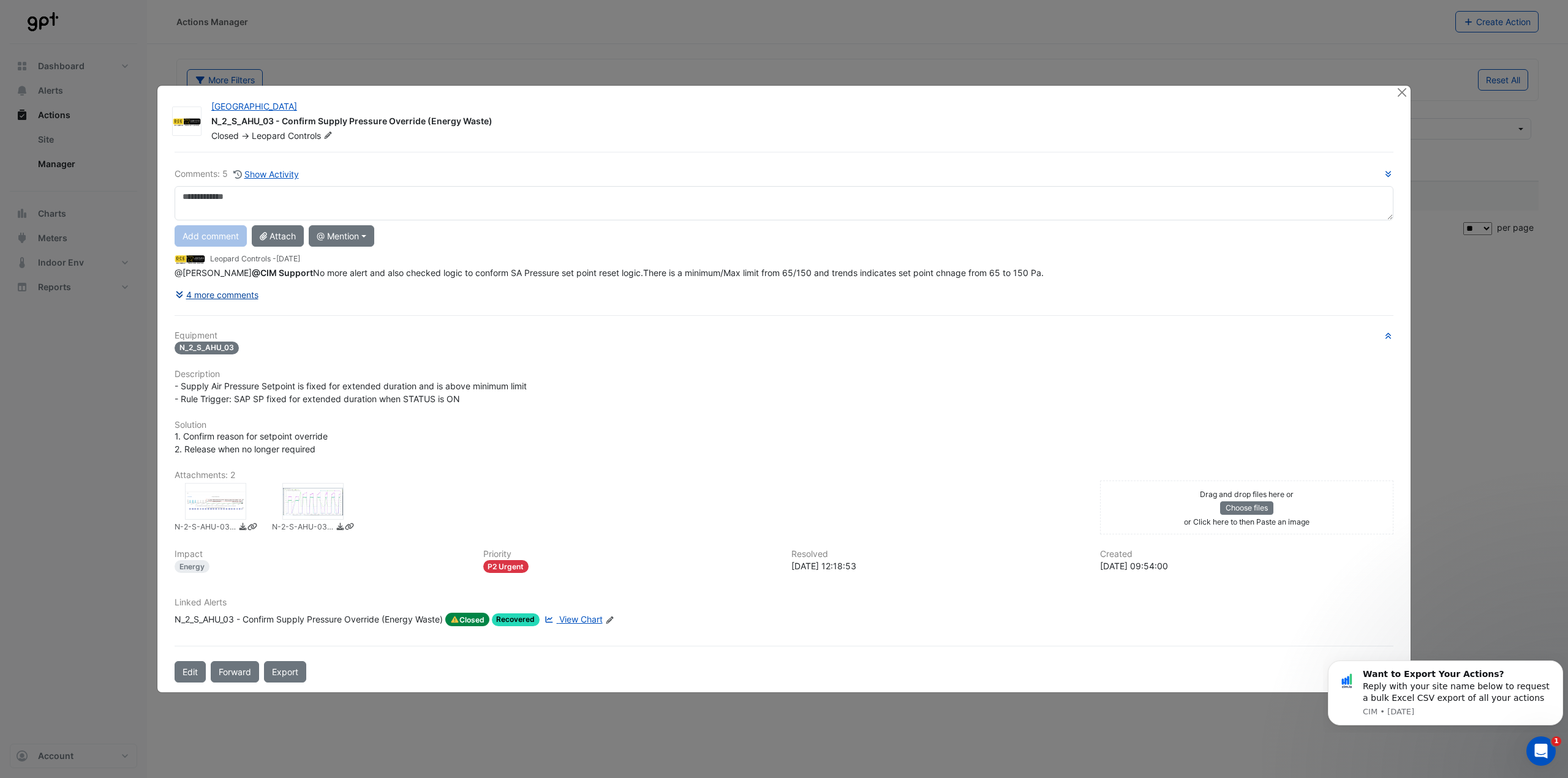
click at [231, 302] on button "4 more comments" at bounding box center [217, 295] width 85 height 22
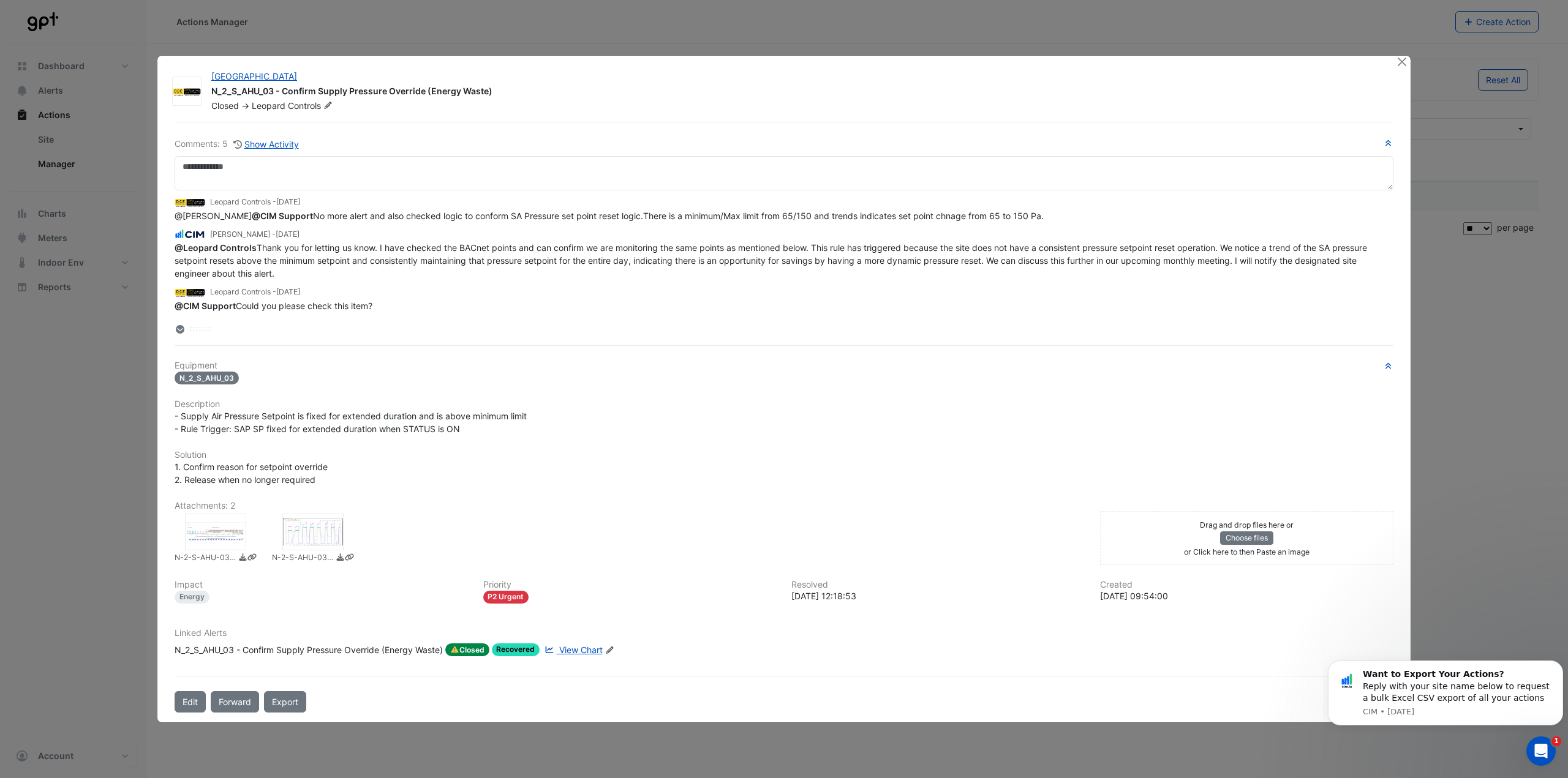
click at [203, 325] on div at bounding box center [783, 329] width 1218 height 13
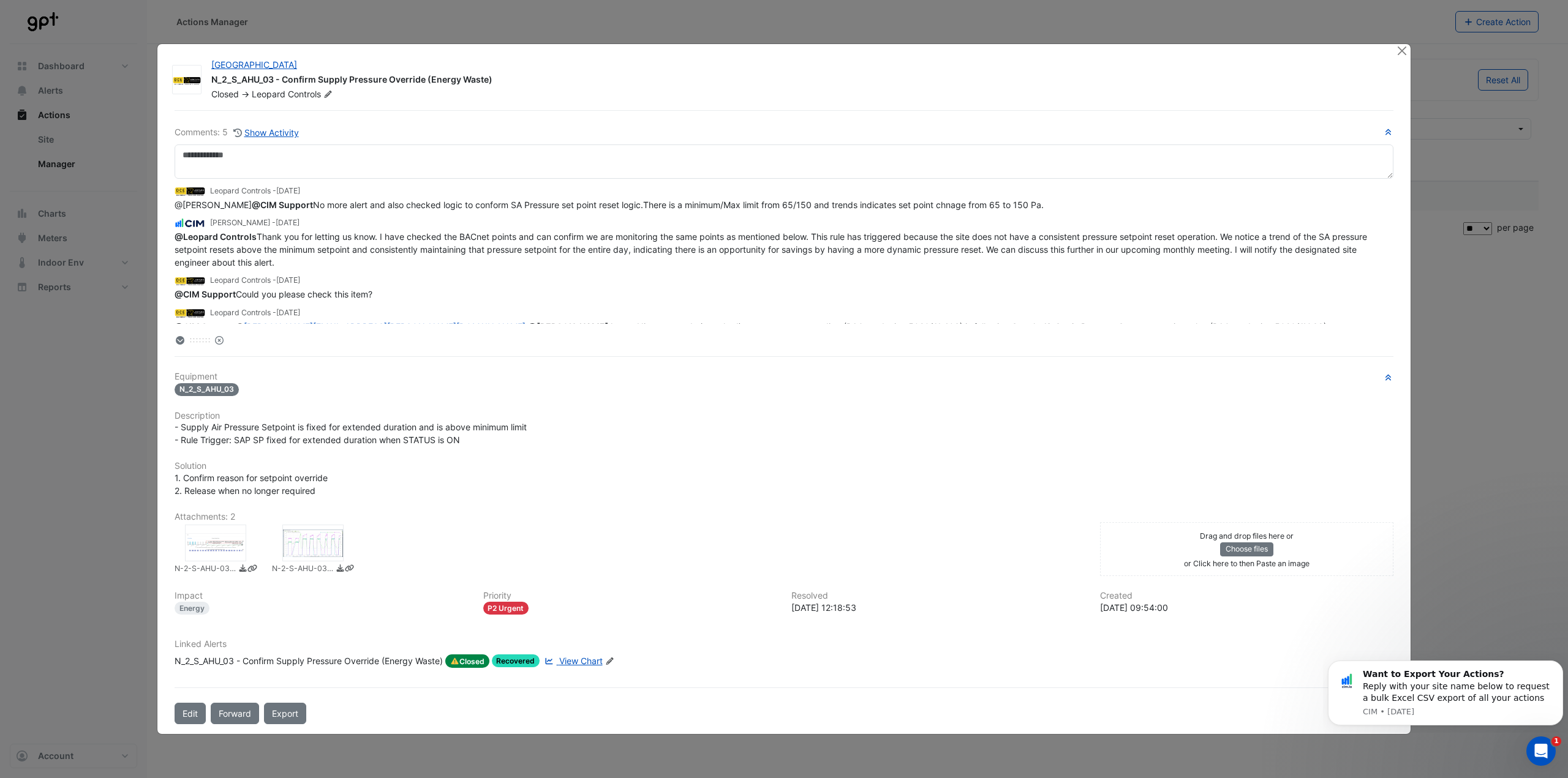
click at [180, 339] on icon at bounding box center [180, 340] width 8 height 8
click at [578, 253] on span "@Leopard Controls Thank you for letting us know. I have checked the BACnet poin…" at bounding box center [772, 249] width 1195 height 36
click at [1404, 49] on button "Close" at bounding box center [1401, 50] width 13 height 13
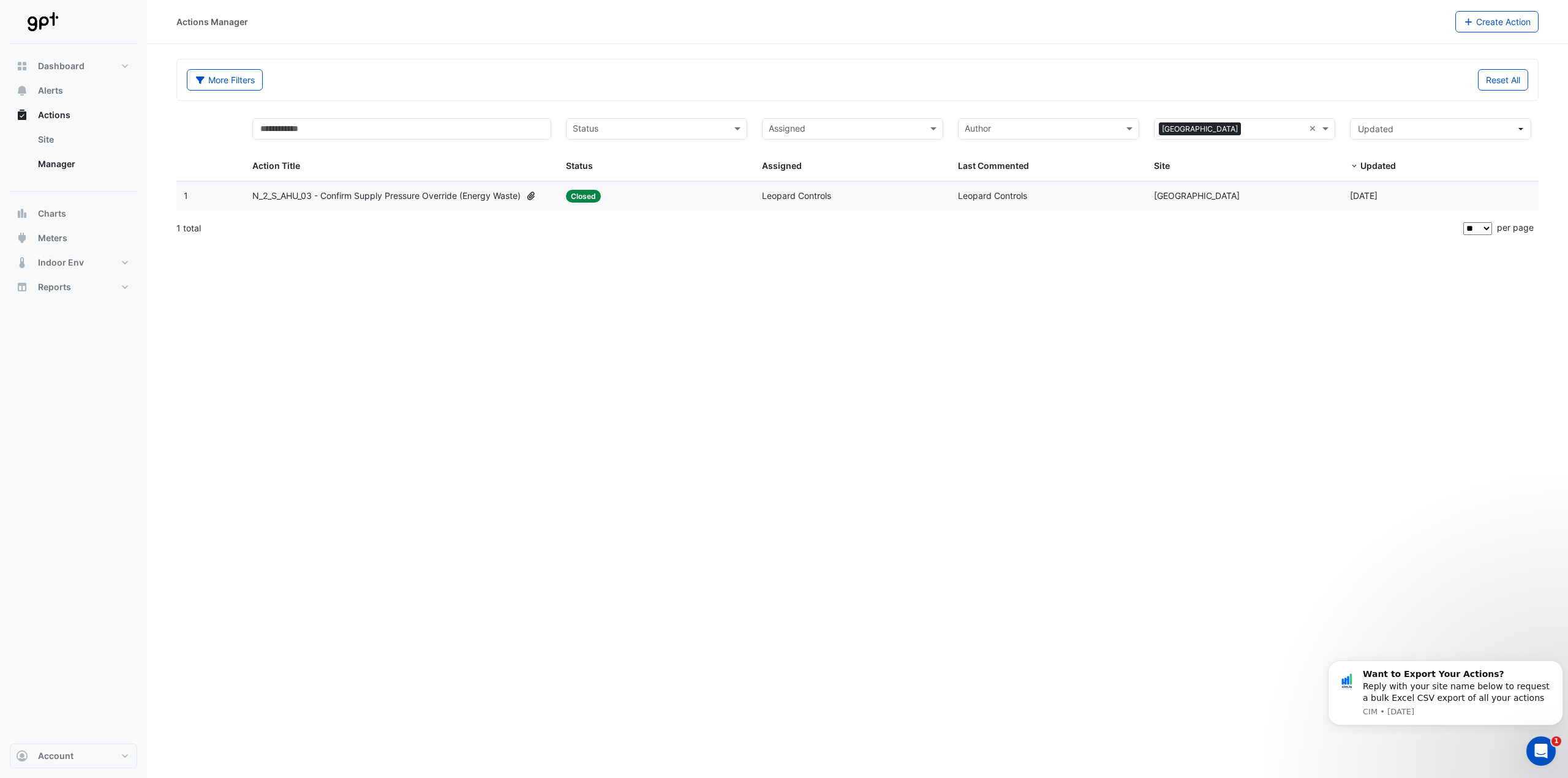
click at [432, 375] on div "Actions Manager Create Action More Filters Reset All Status Assigned Sites × Ka…" at bounding box center [857, 389] width 1421 height 778
